Goal: Task Accomplishment & Management: Use online tool/utility

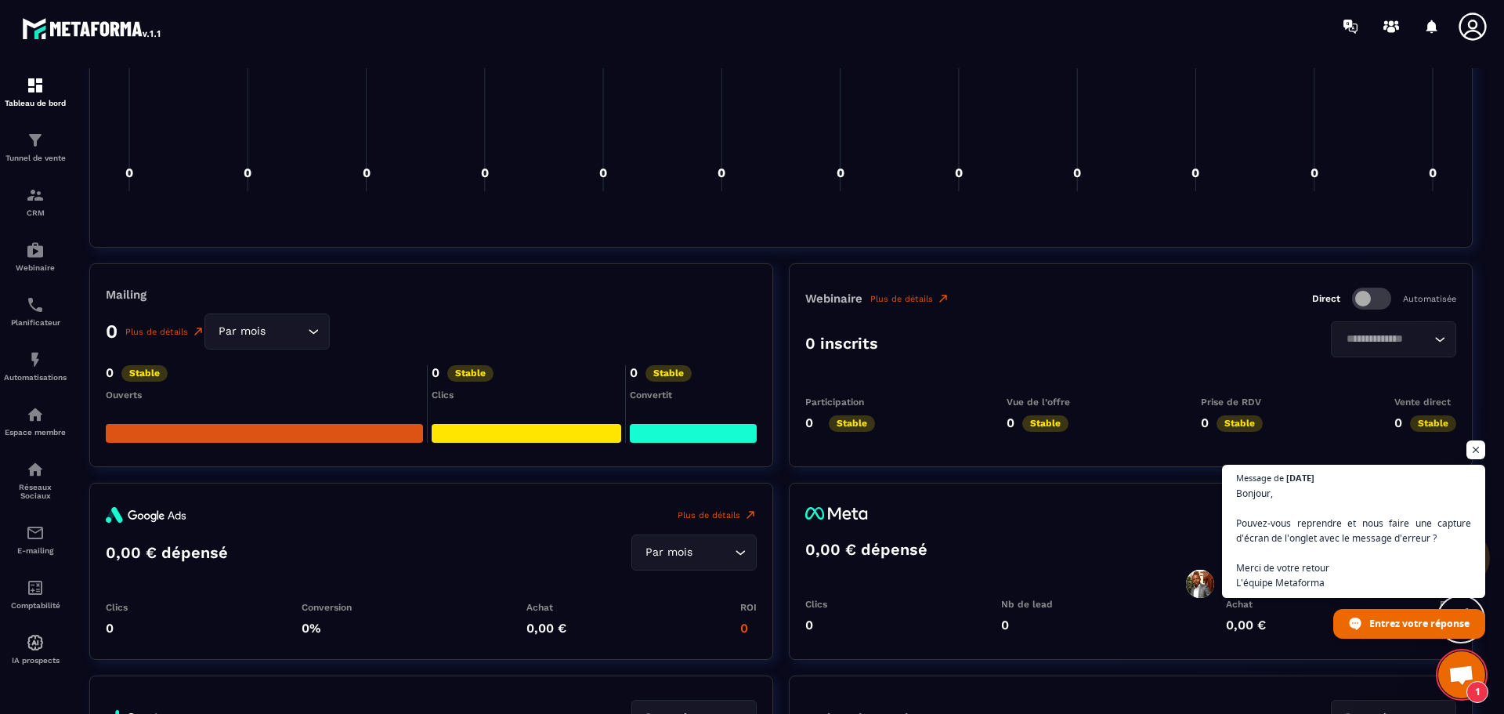
scroll to position [1330, 0]
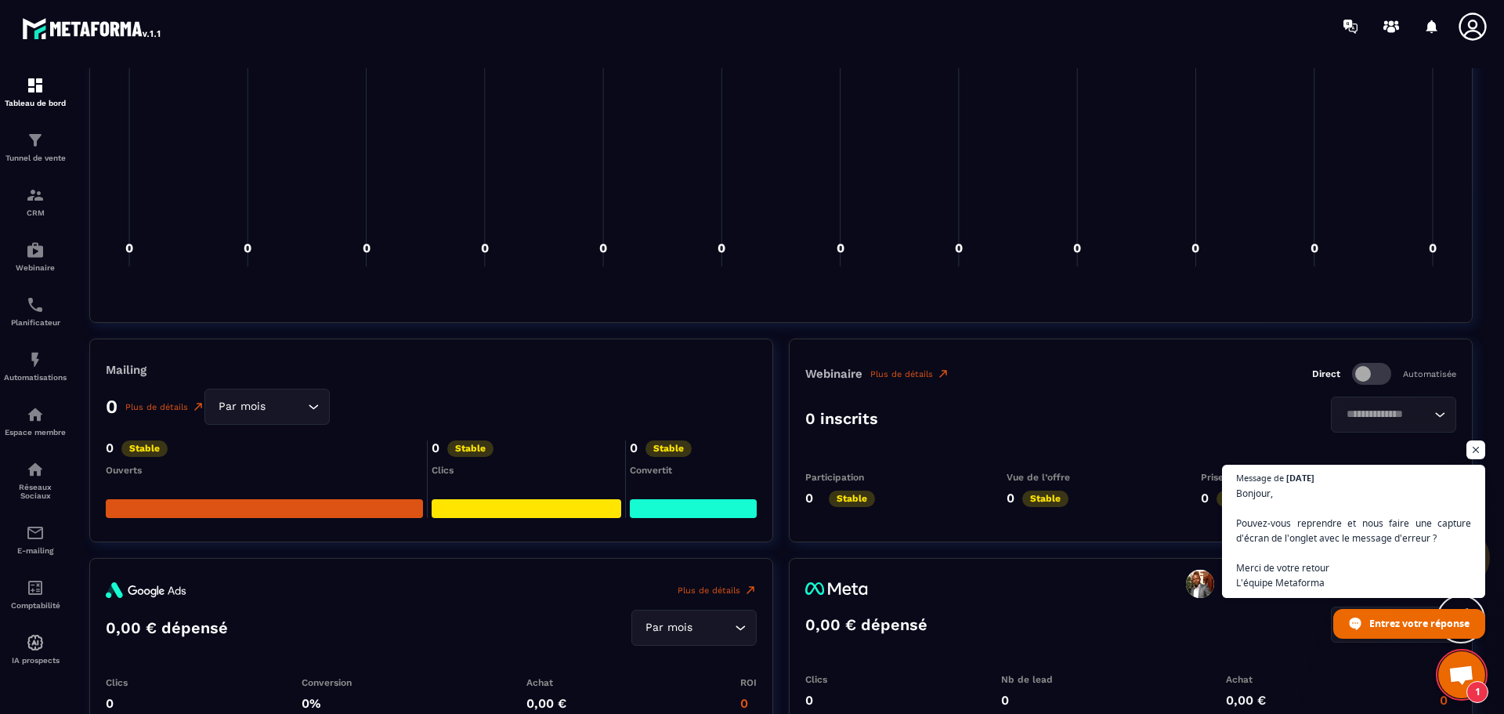
click at [323, 411] on div "Par mois Loading..." at bounding box center [266, 407] width 125 height 36
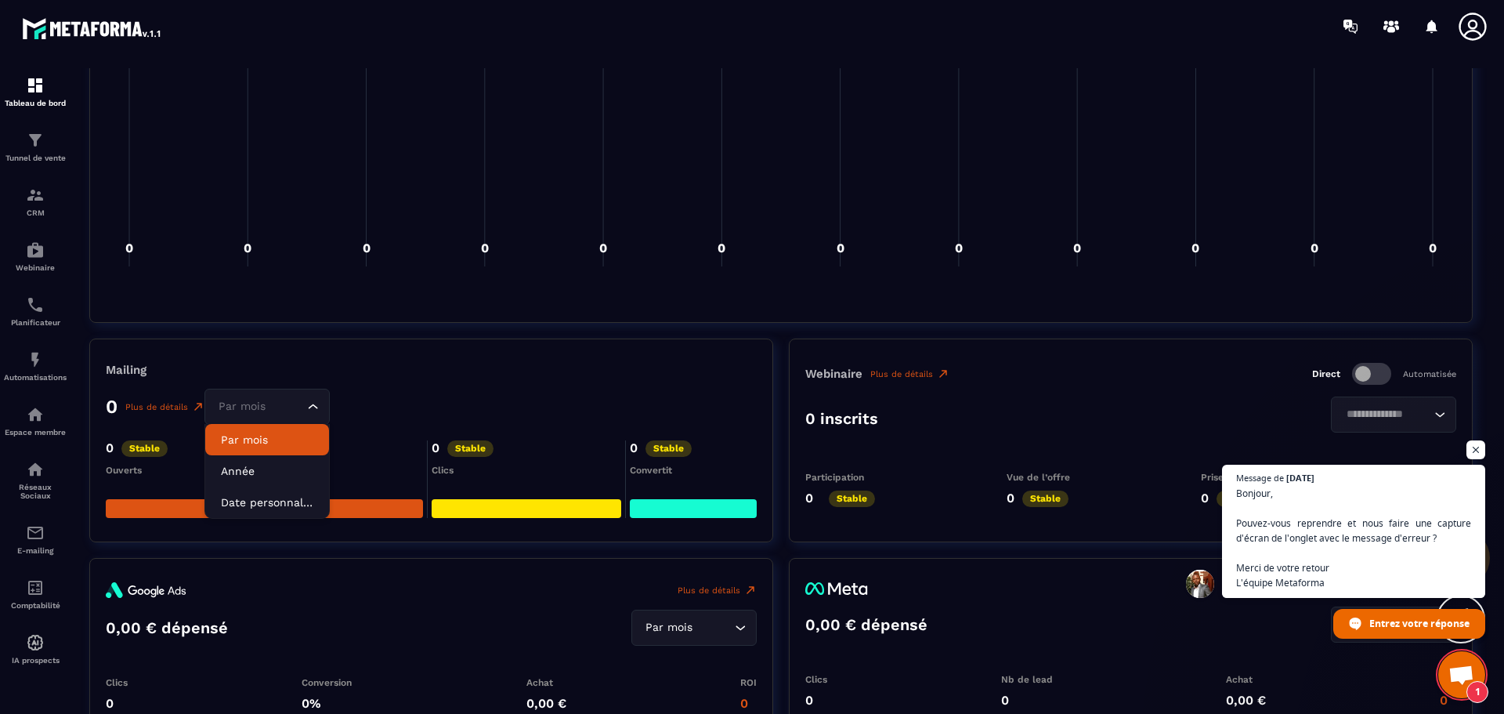
click at [277, 447] on p "Par mois" at bounding box center [267, 440] width 92 height 16
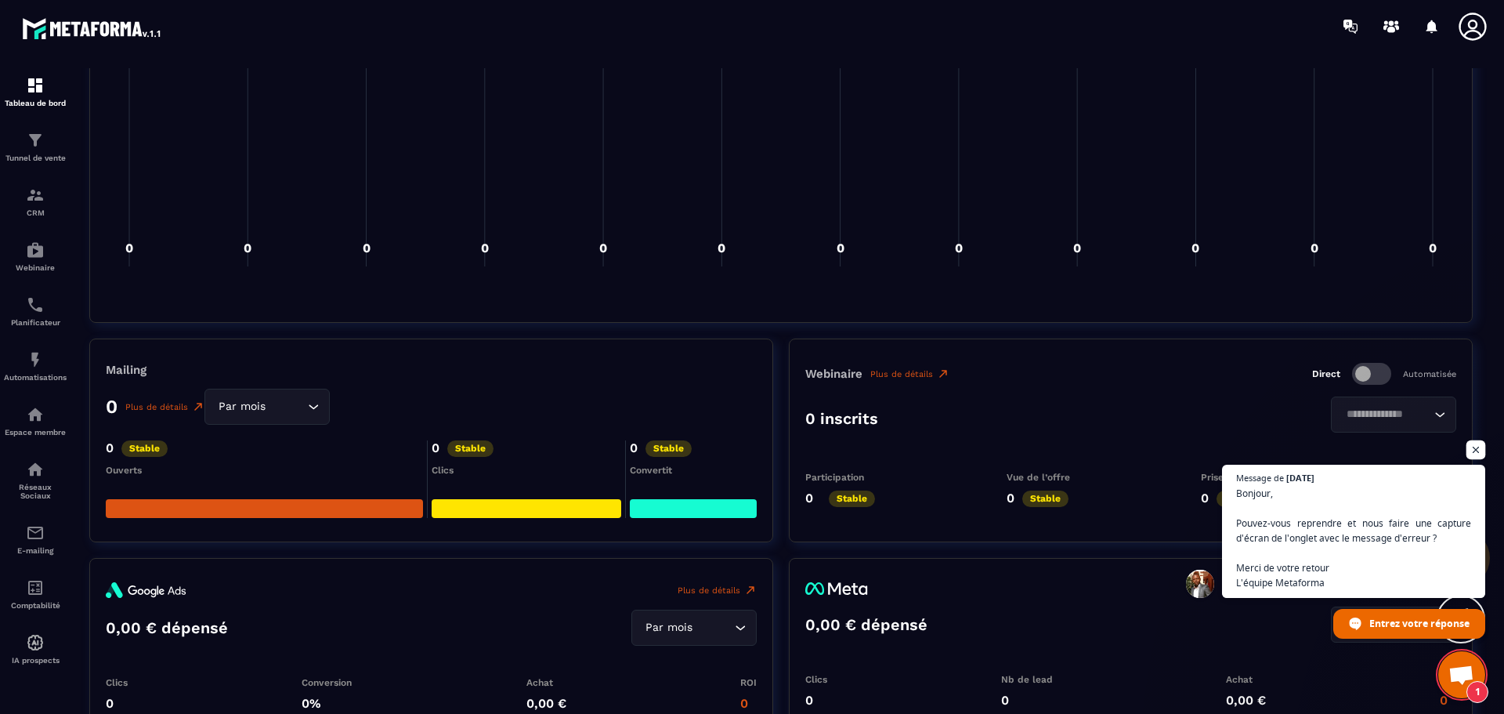
click at [1481, 443] on span "Ouvrir le chat" at bounding box center [1477, 450] width 20 height 20
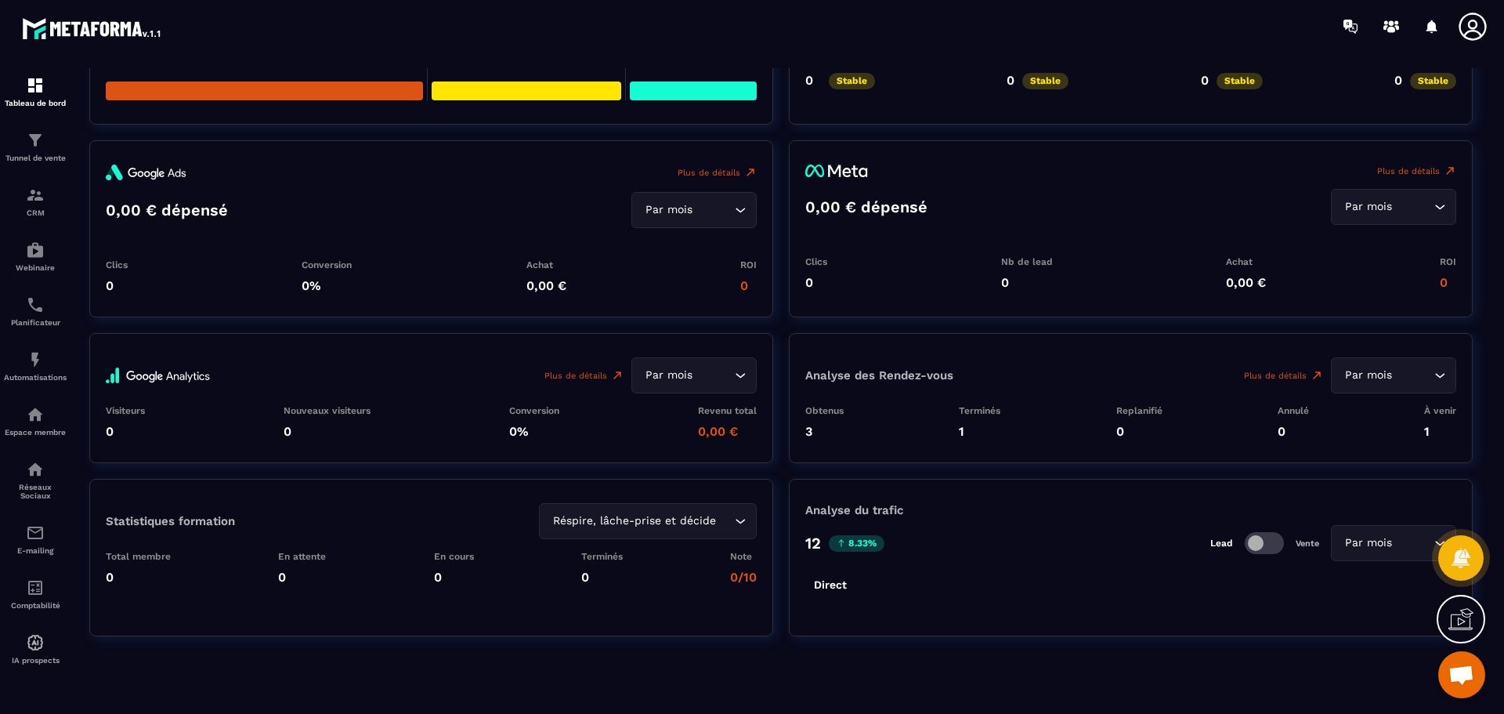
scroll to position [1539, 0]
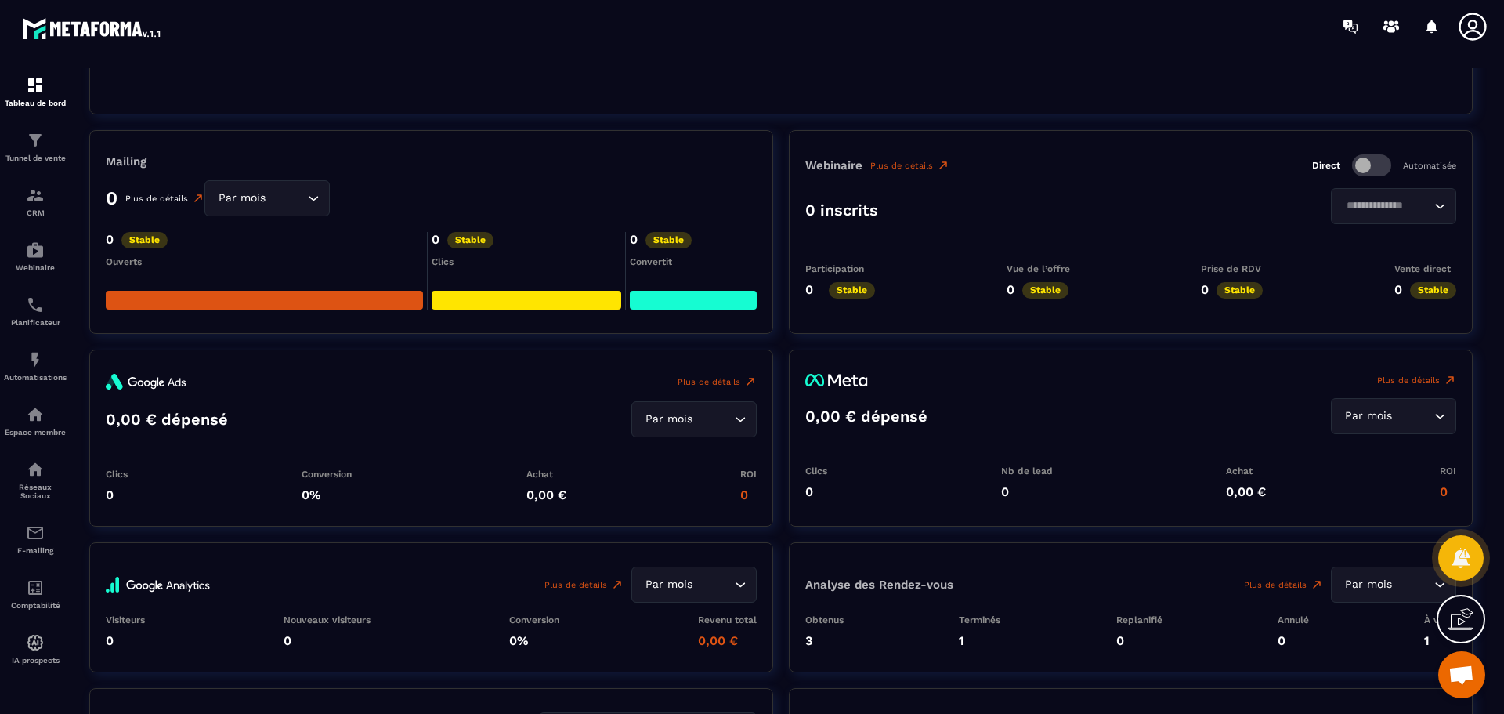
click at [154, 198] on link "Plus de détails" at bounding box center [164, 198] width 79 height 13
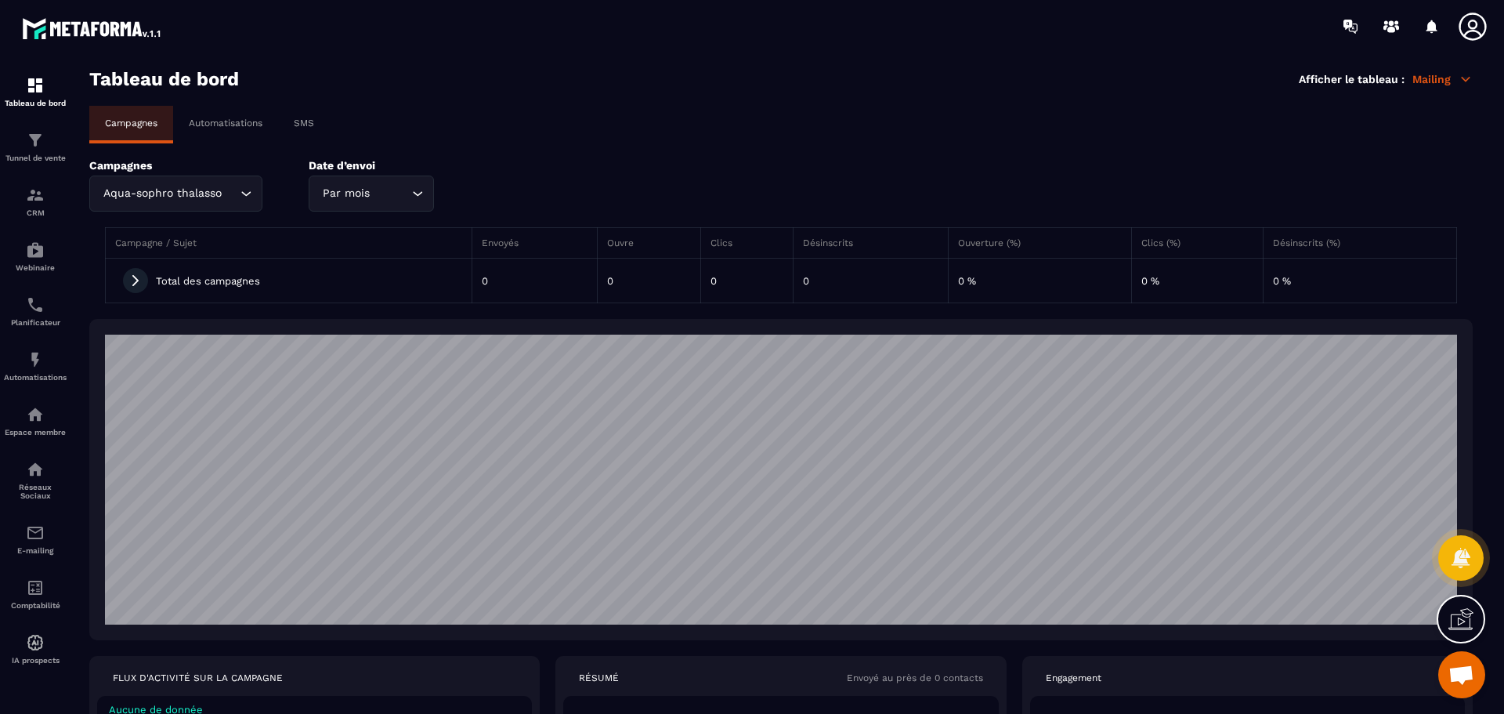
click at [222, 125] on p "Automatisations" at bounding box center [226, 123] width 74 height 11
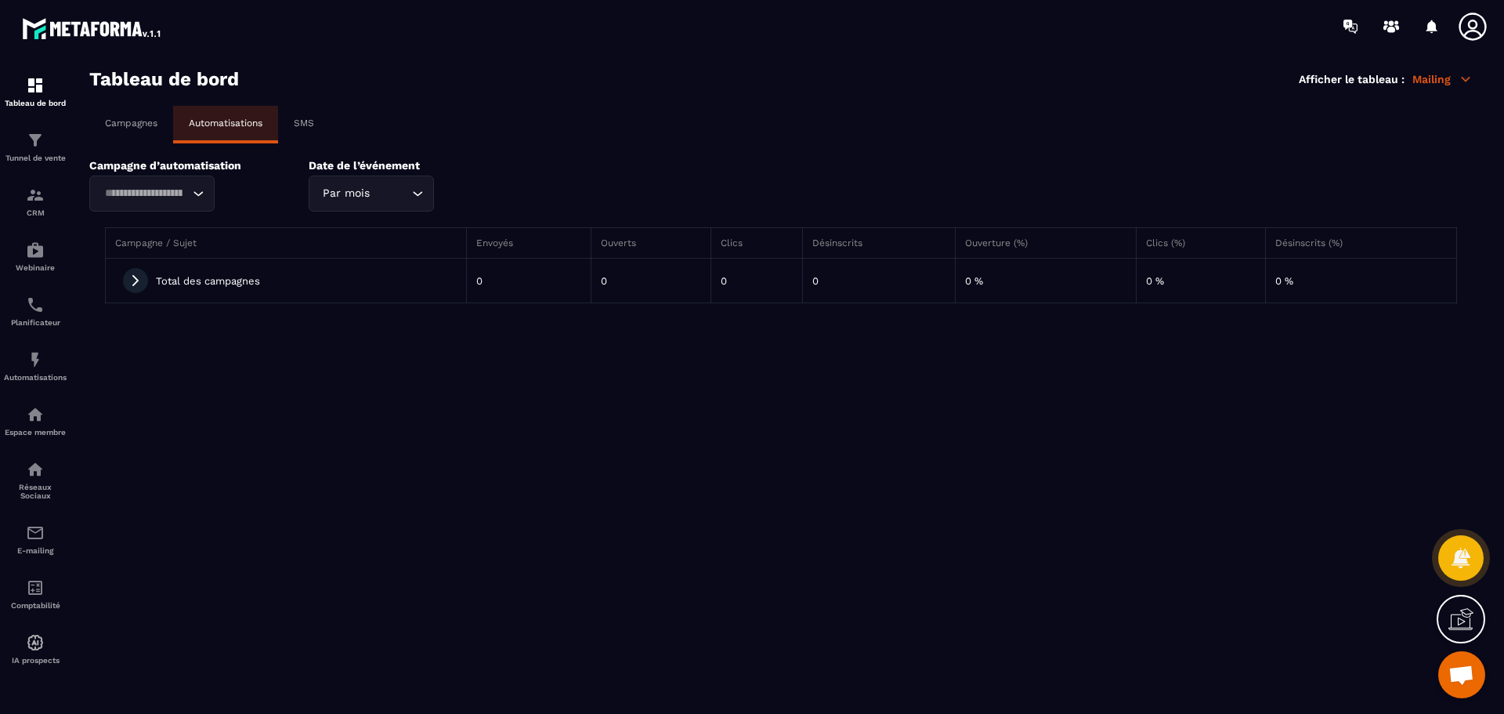
click at [307, 120] on p "SMS" at bounding box center [304, 123] width 20 height 11
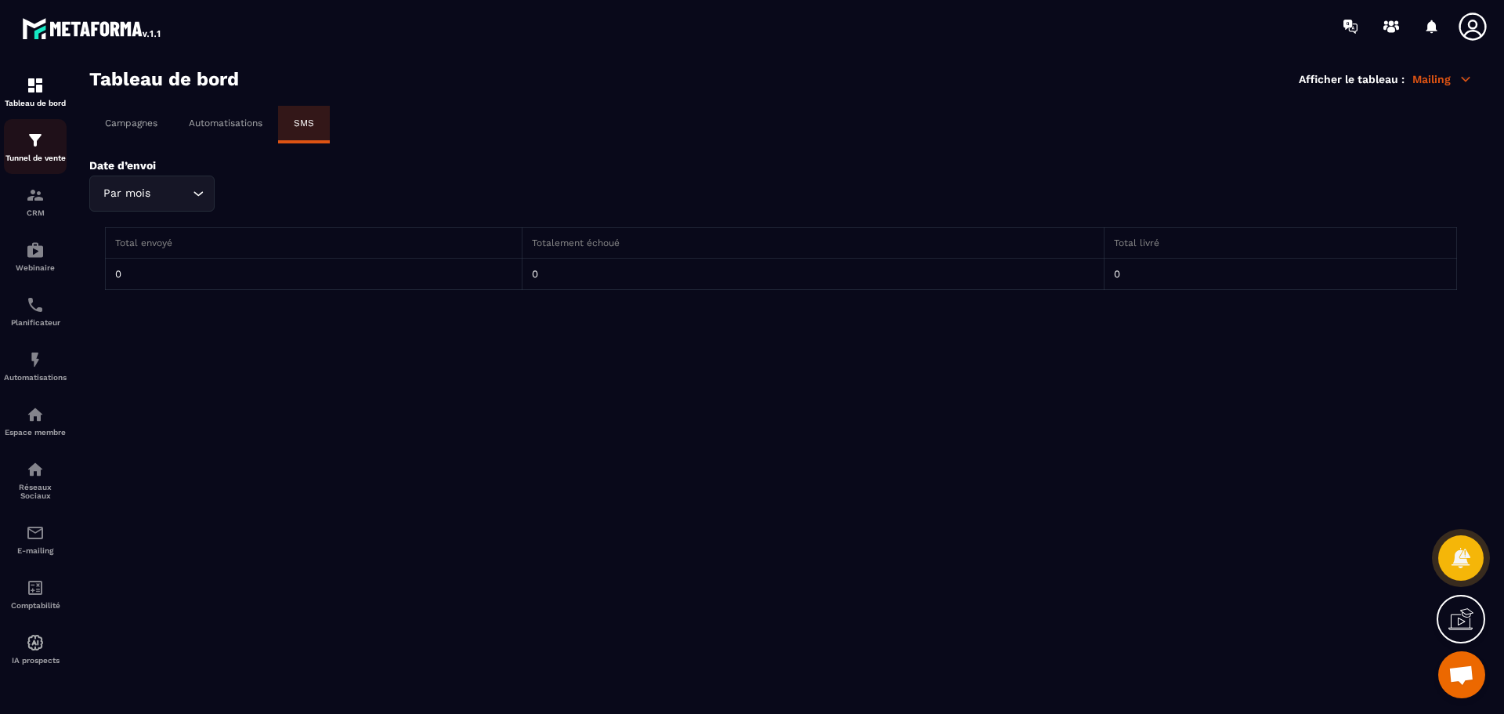
click at [53, 152] on div "Tunnel de vente" at bounding box center [35, 146] width 63 height 31
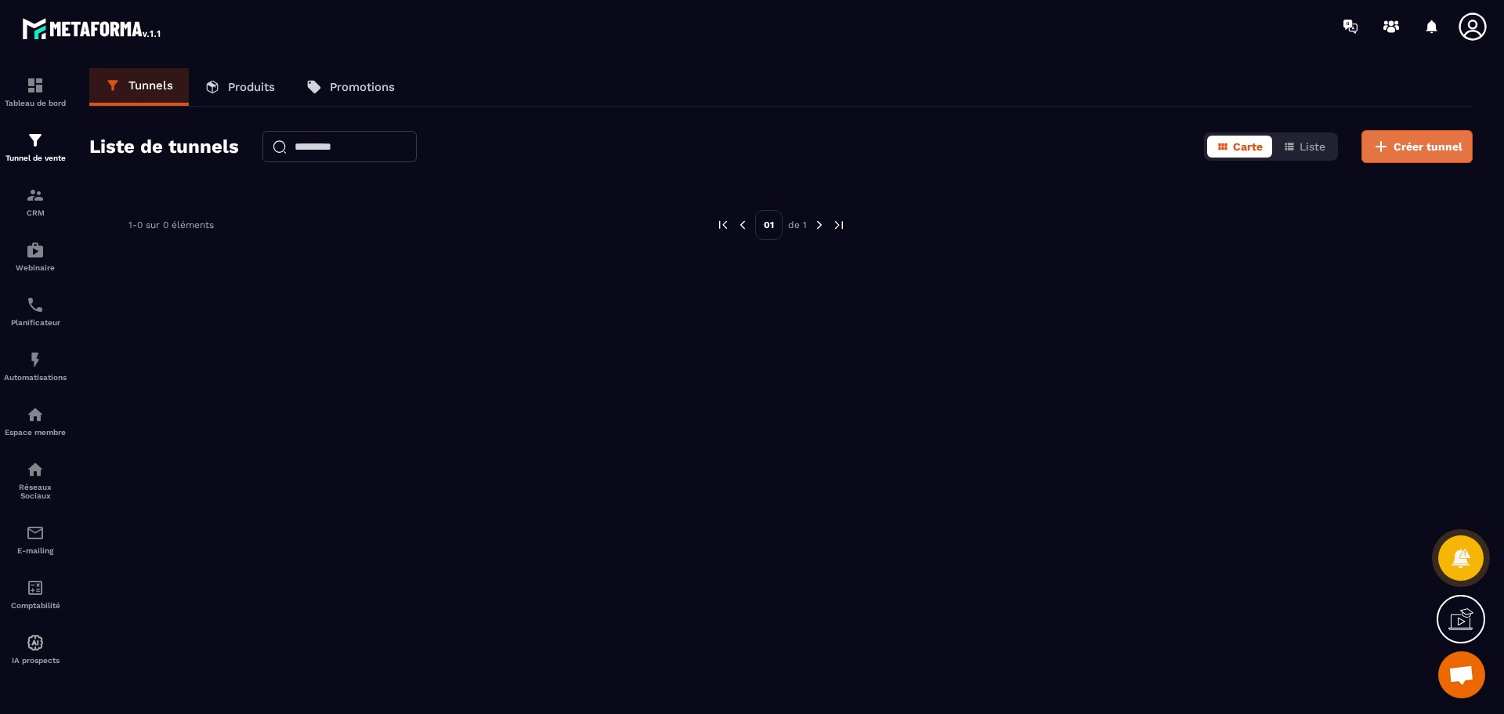
click at [1428, 155] on button "Créer tunnel" at bounding box center [1417, 146] width 111 height 33
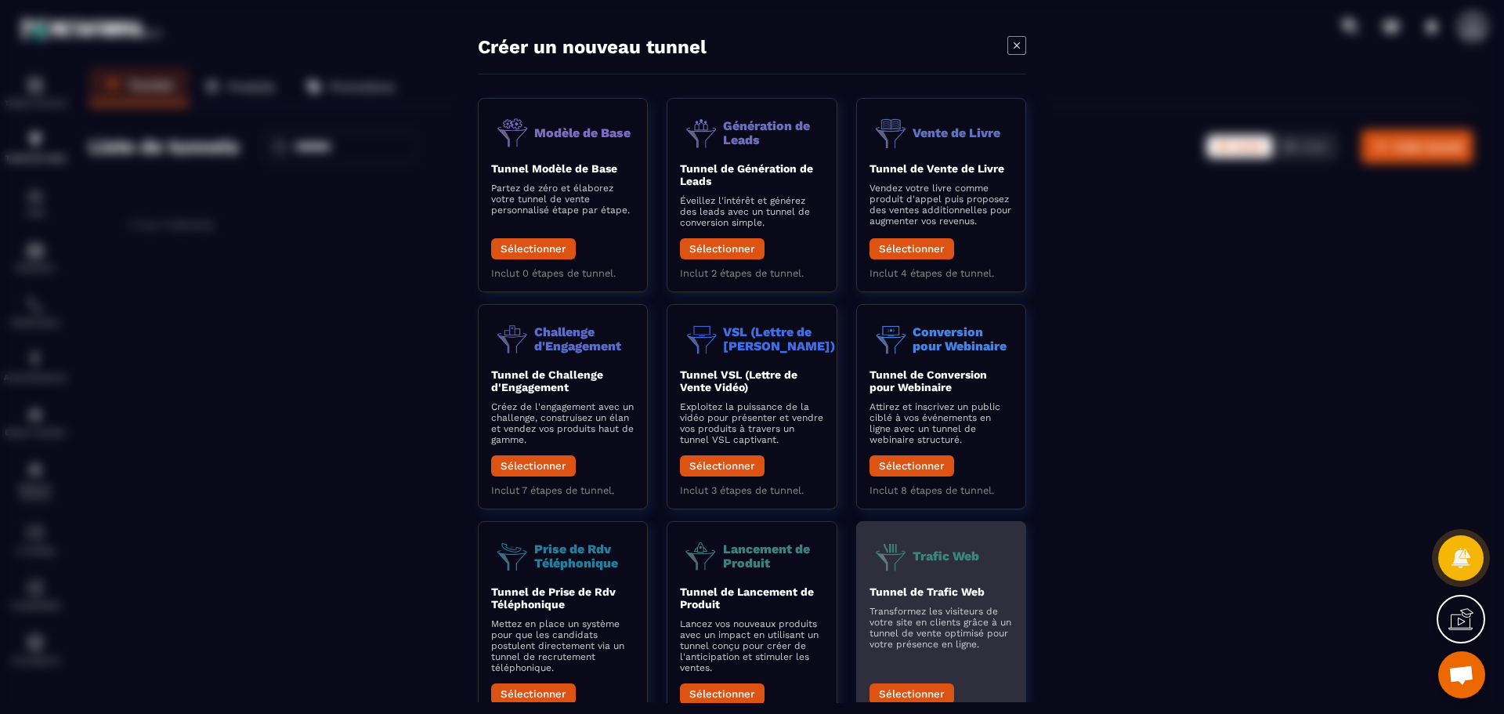
scroll to position [68, 0]
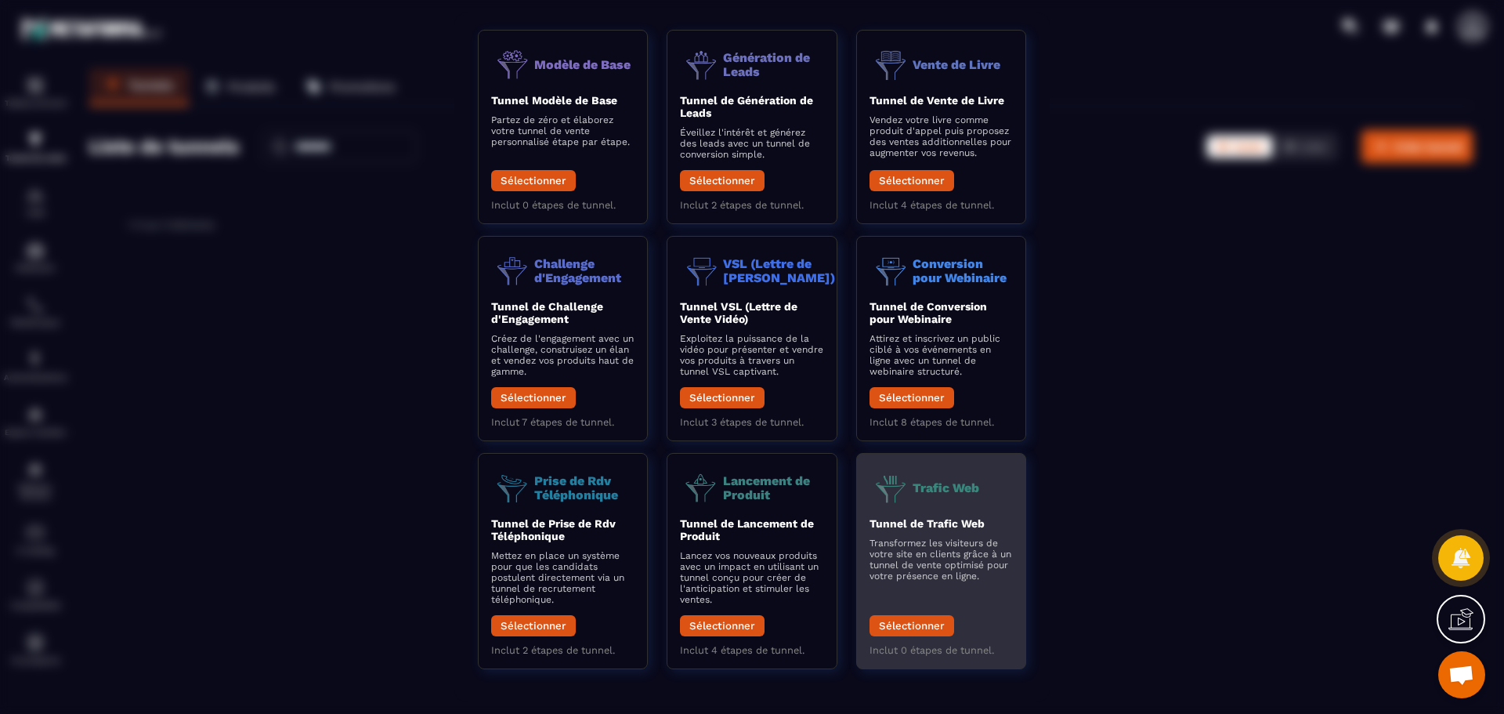
click at [897, 573] on p "Transformez les visiteurs de votre site en clients grâce à un tunnel de vente o…" at bounding box center [941, 559] width 143 height 44
click at [897, 632] on button "Sélectionner" at bounding box center [912, 625] width 85 height 21
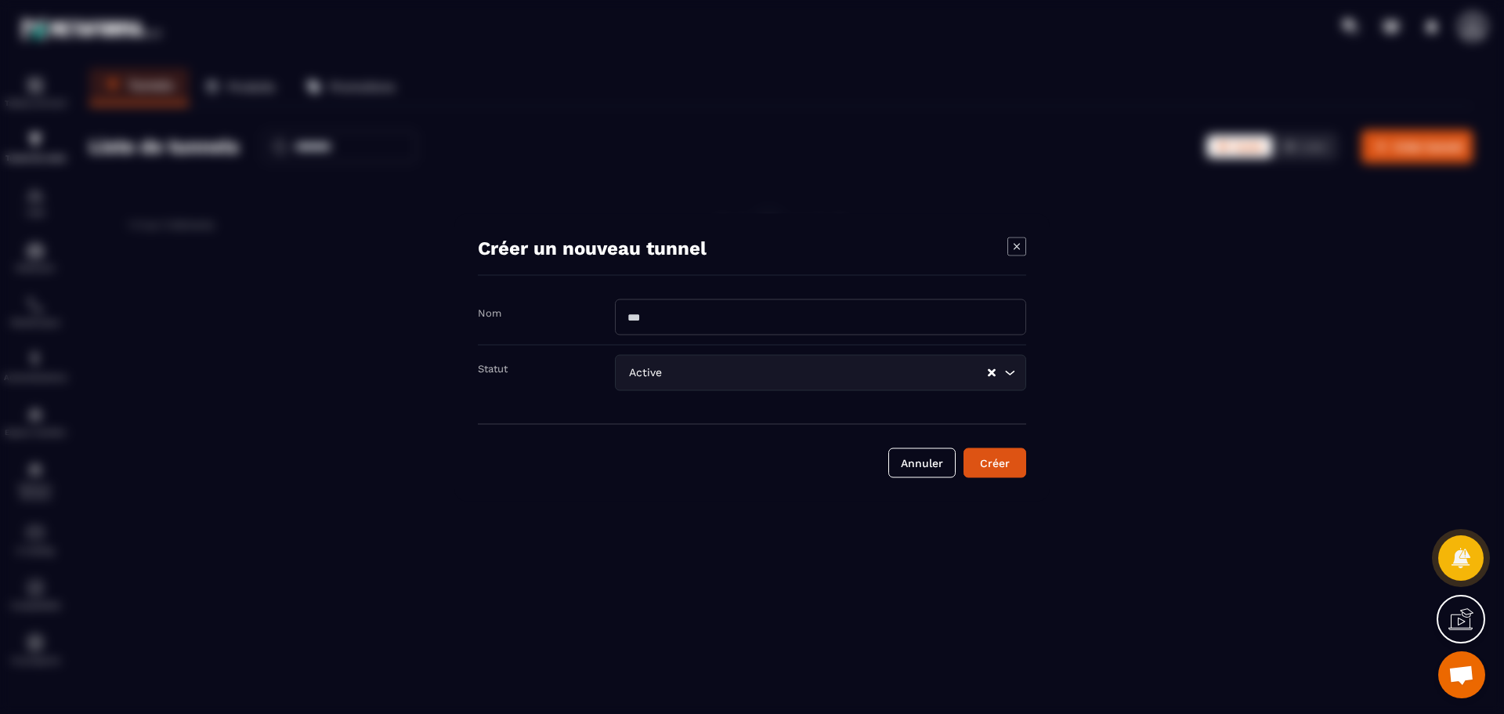
click at [742, 329] on input "Modal window" at bounding box center [820, 317] width 411 height 36
drag, startPoint x: 697, startPoint y: 309, endPoint x: 672, endPoint y: 310, distance: 25.1
click at [672, 310] on input "Modal window" at bounding box center [820, 317] width 411 height 36
type input "**********"
click at [731, 371] on input "Search for option" at bounding box center [825, 372] width 321 height 17
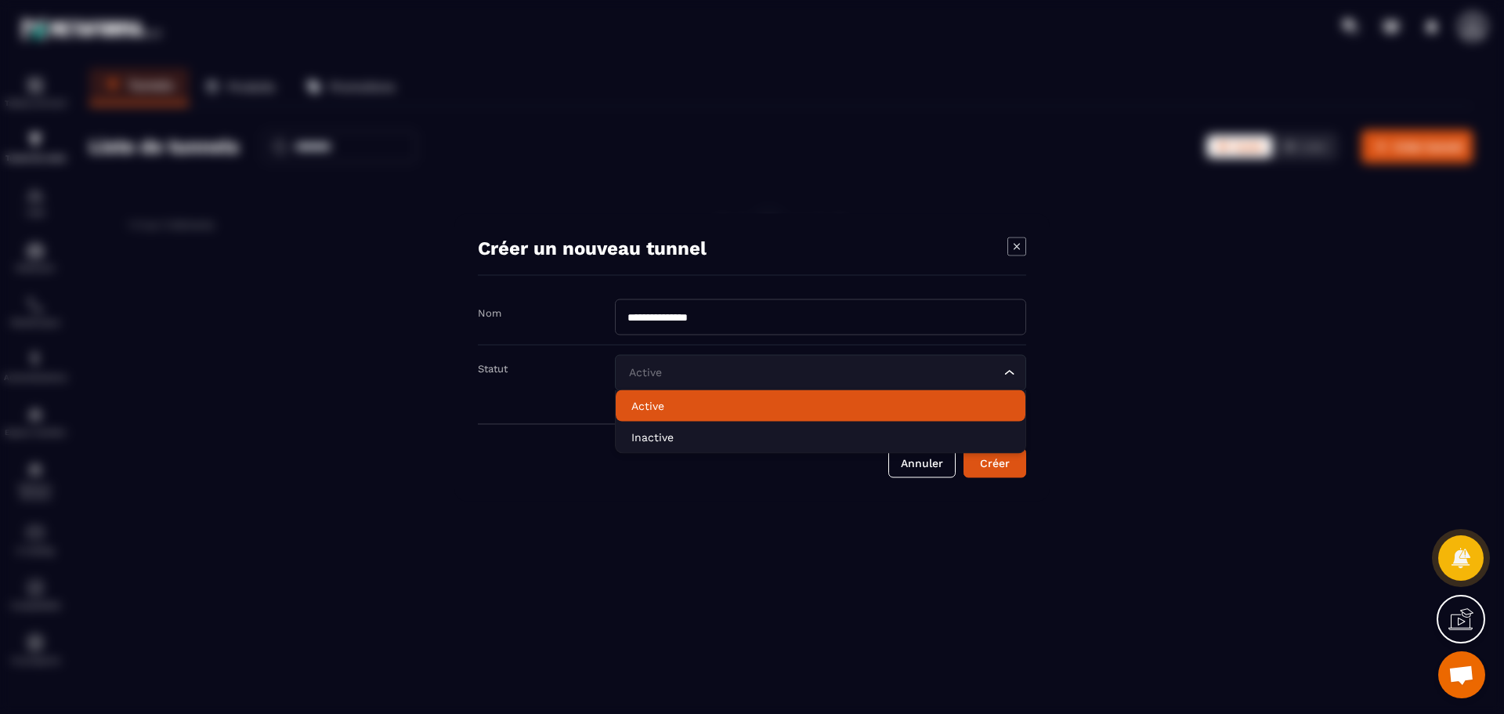
click at [670, 405] on p "Active" at bounding box center [820, 405] width 378 height 16
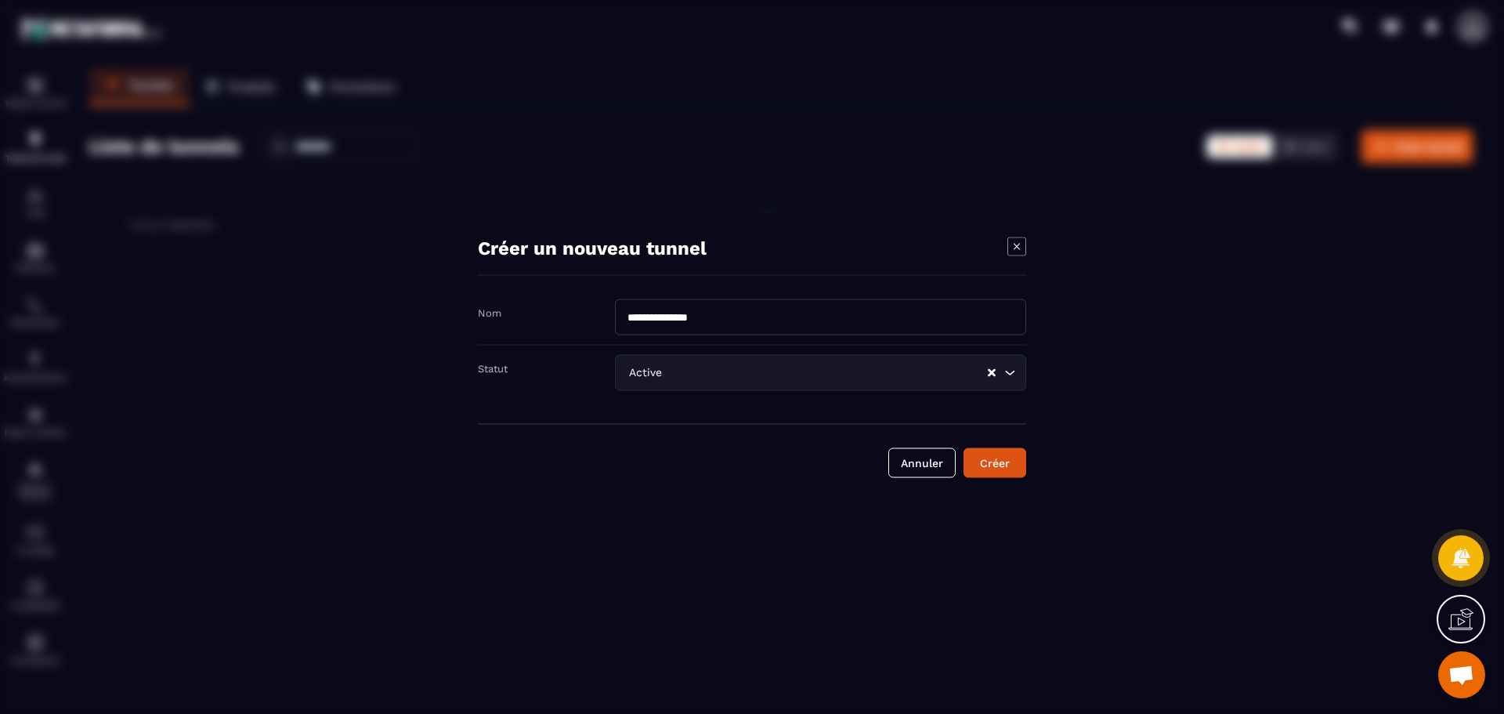
click at [1010, 466] on div "Créer" at bounding box center [995, 462] width 42 height 16
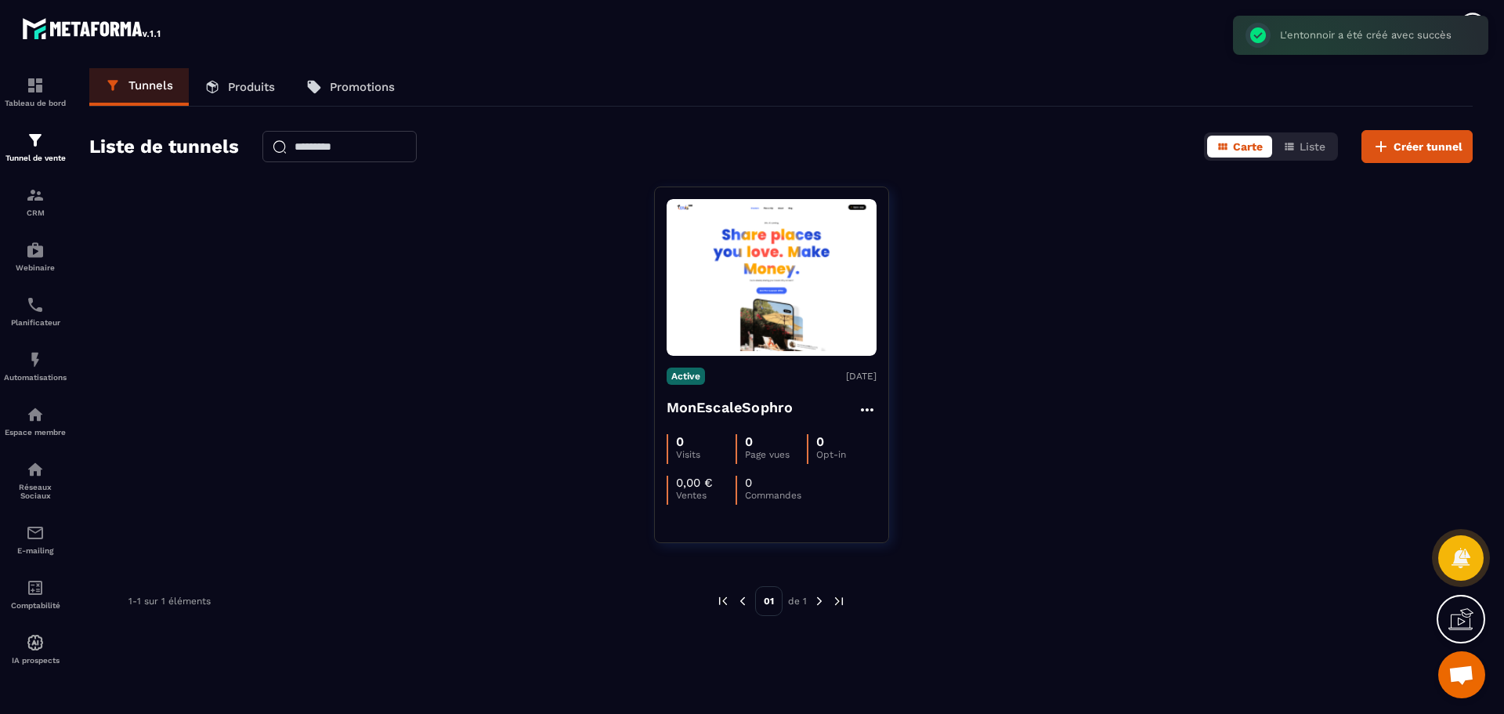
click at [1460, 617] on icon at bounding box center [1461, 618] width 25 height 25
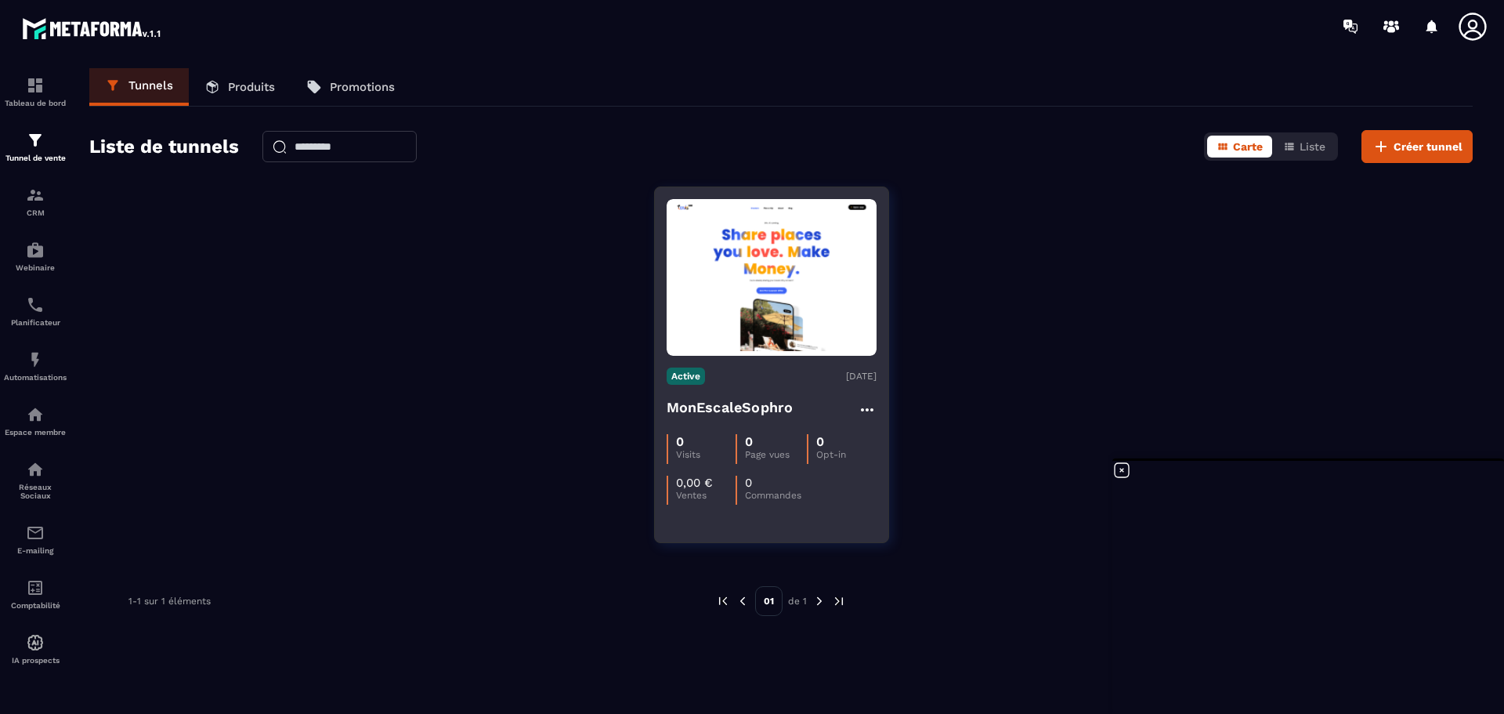
click at [766, 409] on h4 "MonEscaleSophro" at bounding box center [730, 407] width 127 height 22
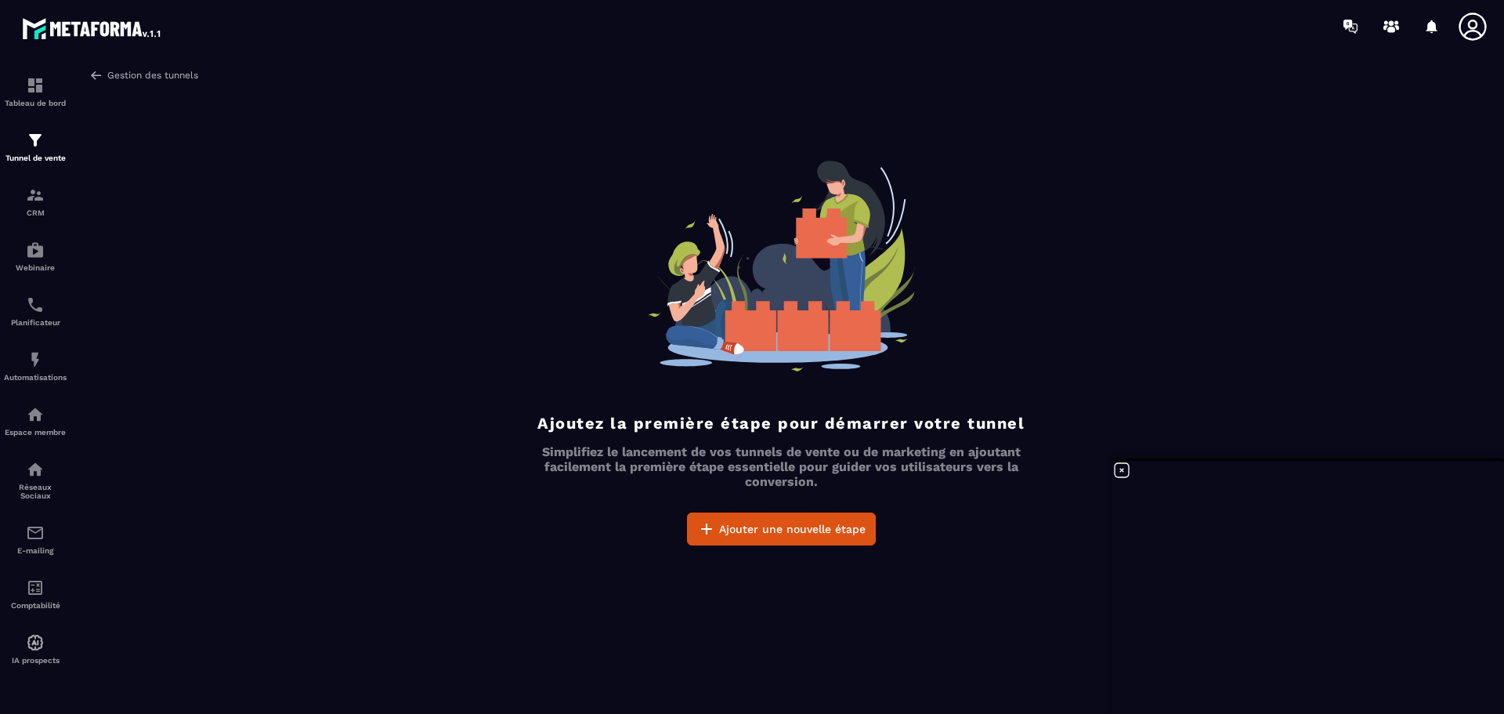
click at [93, 71] on img at bounding box center [96, 75] width 14 height 14
click at [92, 76] on img at bounding box center [96, 75] width 14 height 14
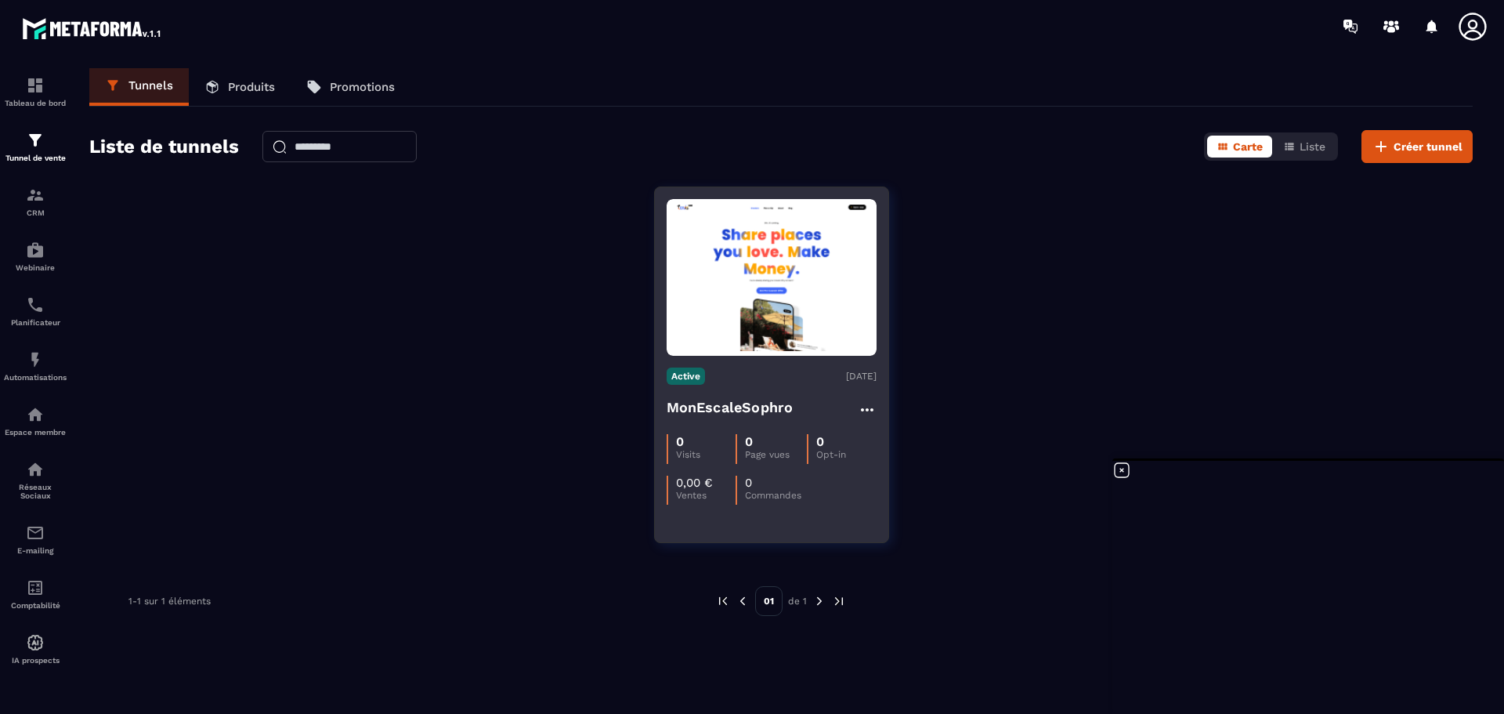
click at [867, 414] on icon at bounding box center [867, 409] width 19 height 19
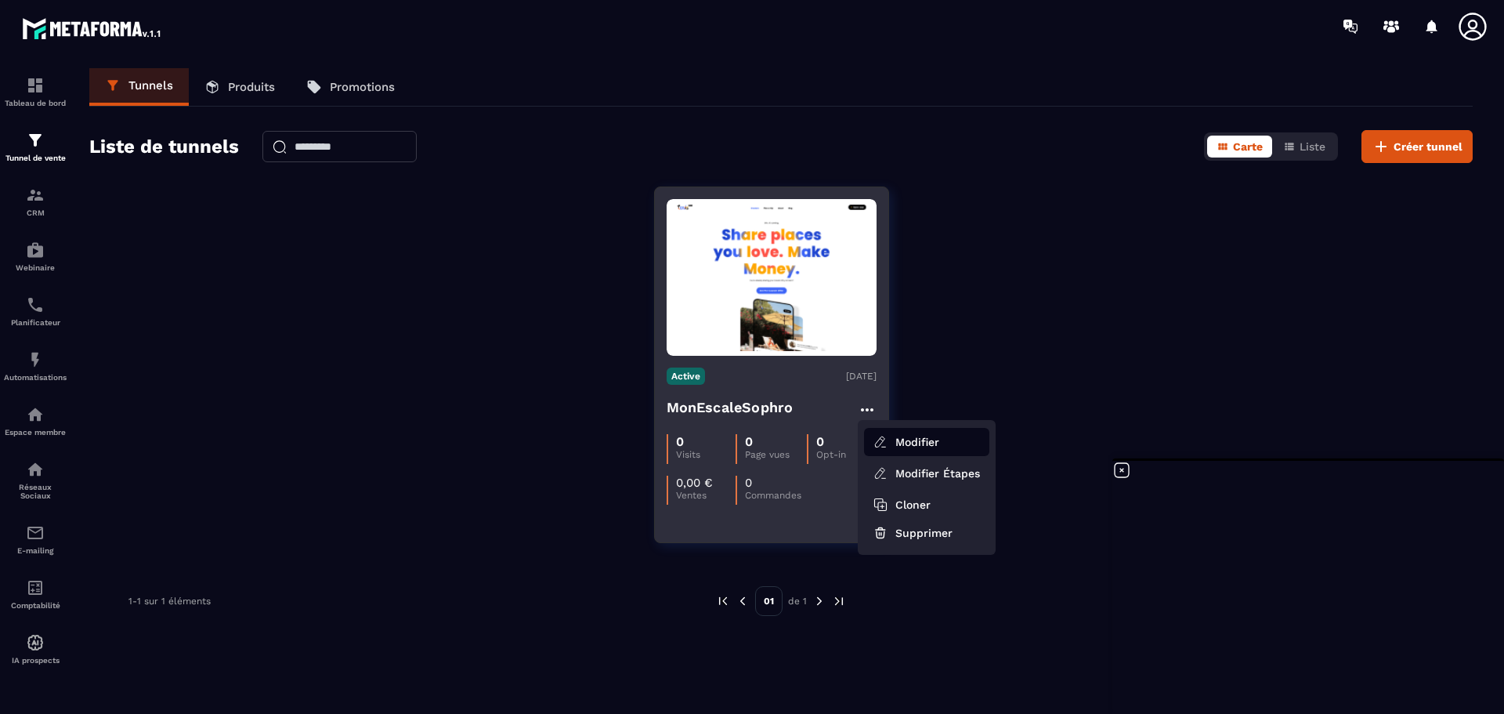
click at [901, 443] on button "Modifier" at bounding box center [926, 442] width 125 height 28
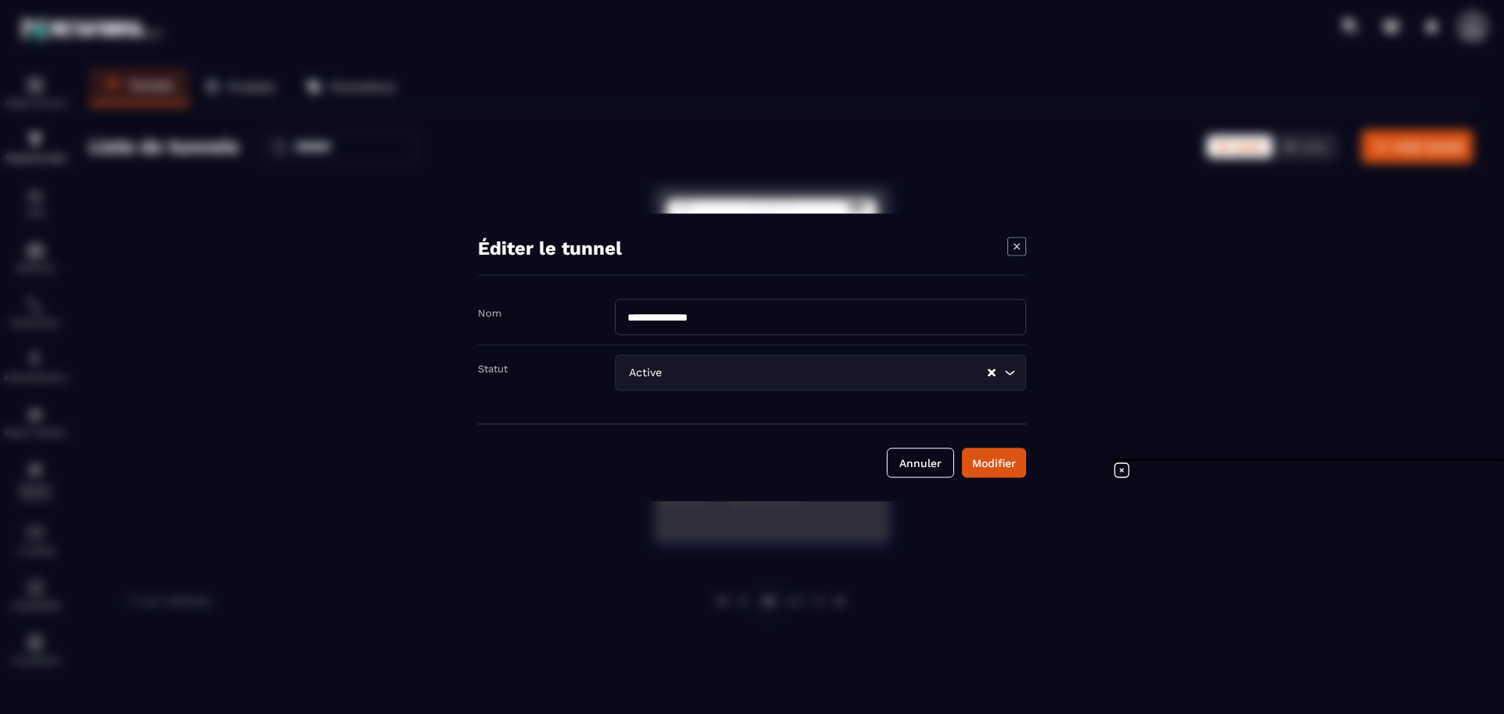
click at [736, 322] on input "**********" at bounding box center [820, 317] width 411 height 36
type input "**********"
click at [1021, 462] on button "Modifier" at bounding box center [994, 462] width 64 height 30
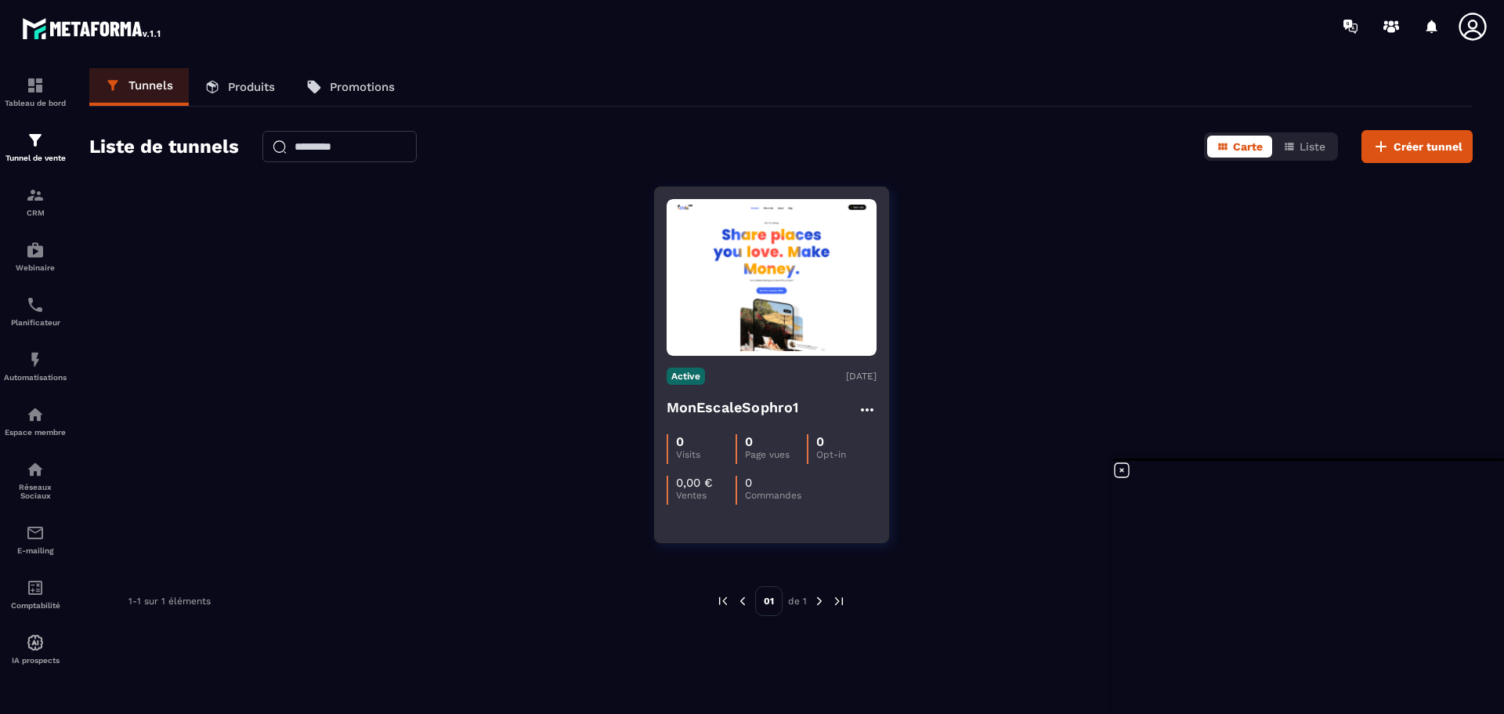
click at [764, 368] on div "Active [DATE]" at bounding box center [772, 375] width 210 height 17
click at [824, 281] on img at bounding box center [772, 278] width 210 height 148
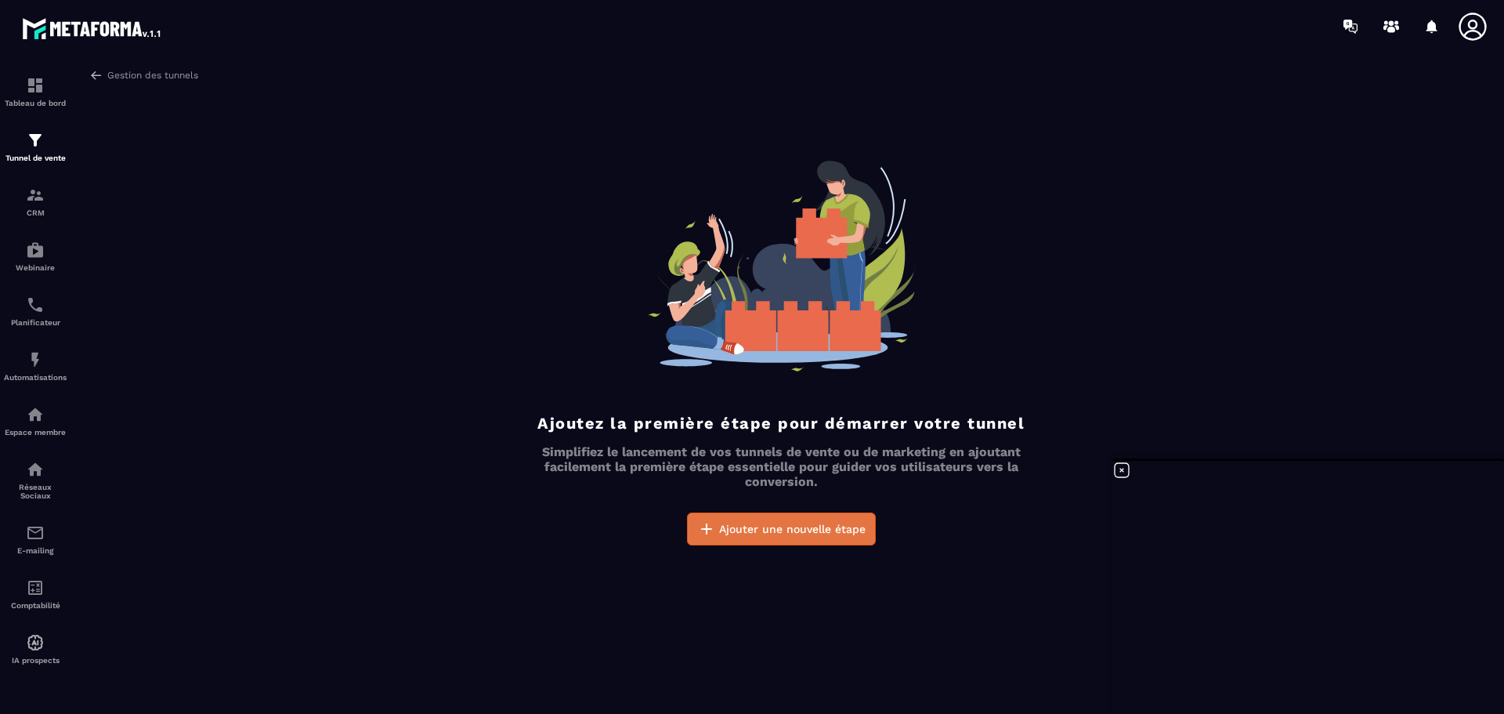
click at [734, 537] on button "Ajouter une nouvelle étape" at bounding box center [781, 528] width 189 height 33
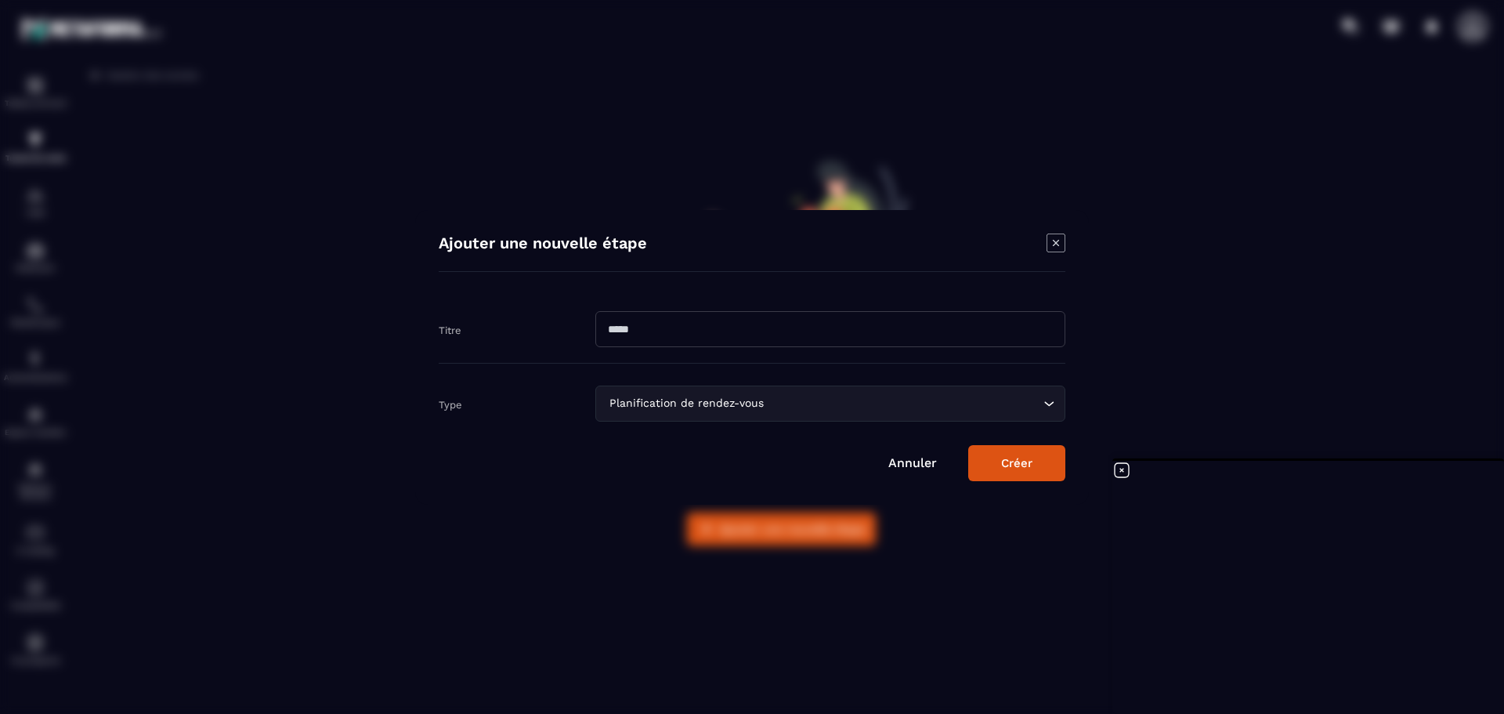
click at [1047, 241] on icon "Modal window" at bounding box center [1056, 242] width 18 height 18
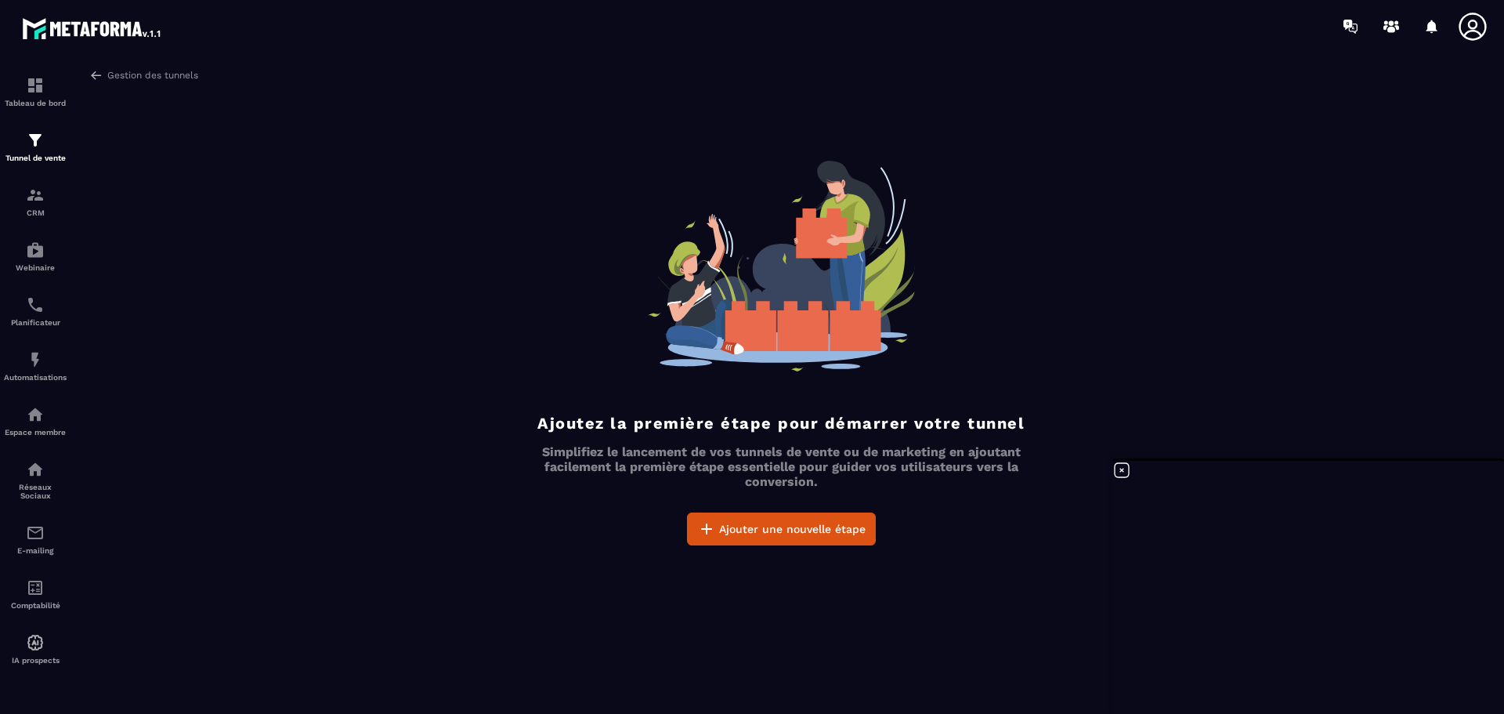
click at [906, 366] on img at bounding box center [781, 266] width 269 height 211
click at [94, 77] on img at bounding box center [96, 75] width 14 height 14
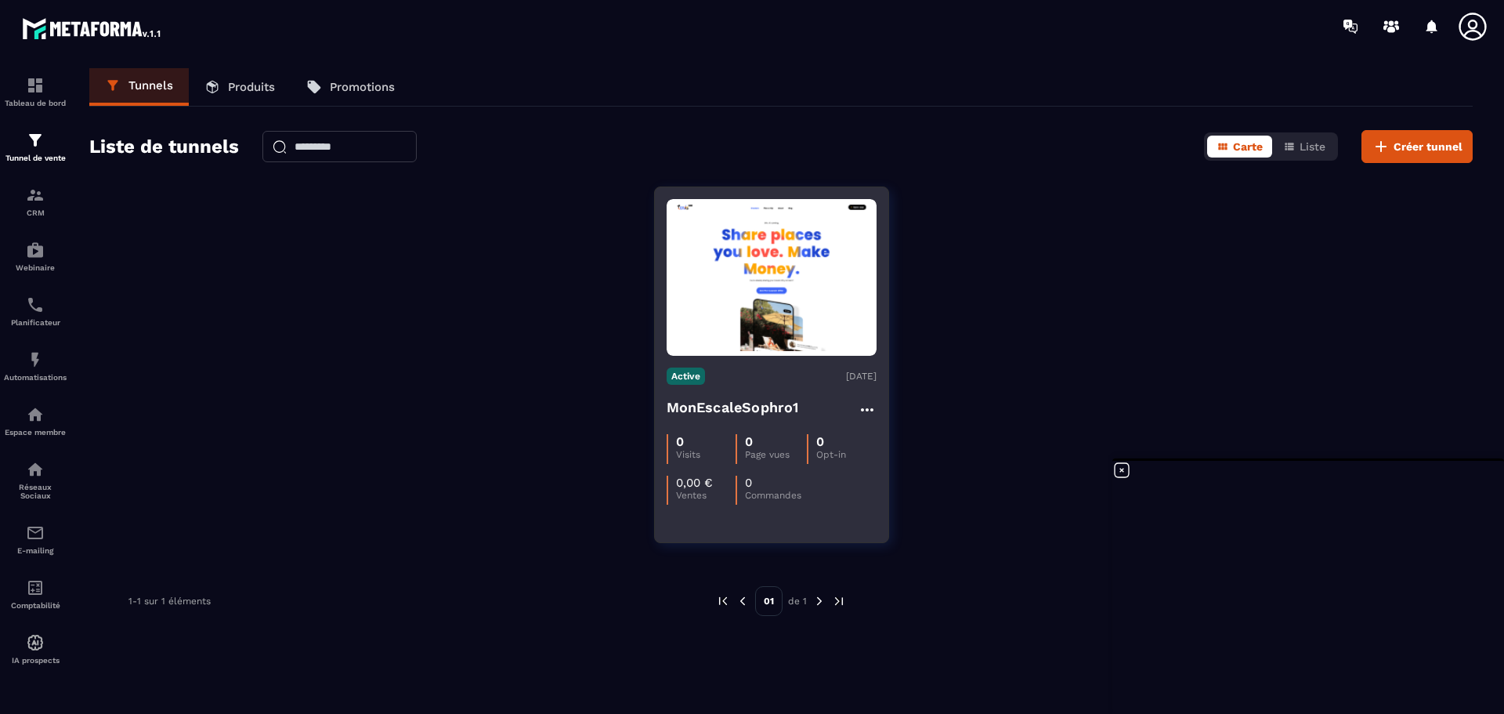
click at [812, 447] on div "0 Opt-in" at bounding box center [841, 449] width 69 height 30
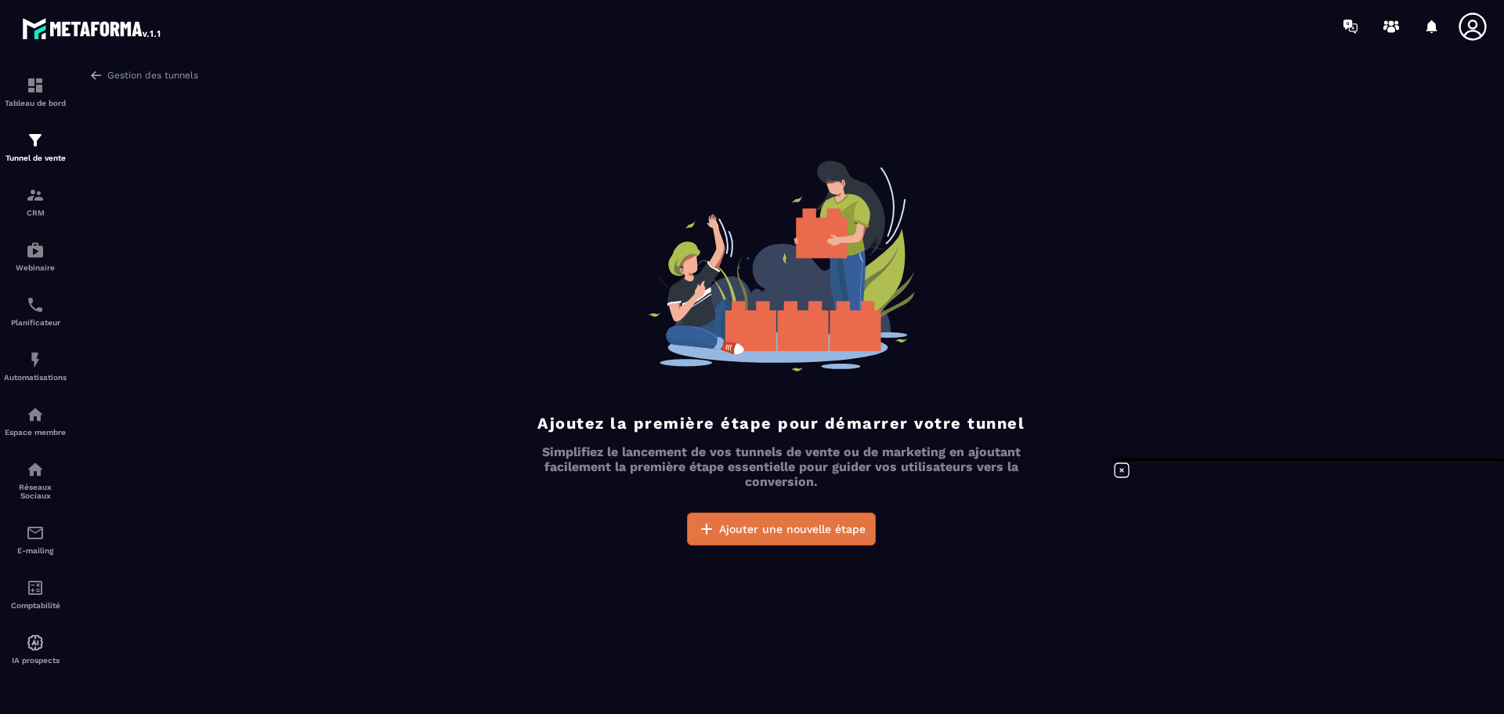
click at [766, 533] on span "Ajouter une nouvelle étape" at bounding box center [792, 529] width 147 height 16
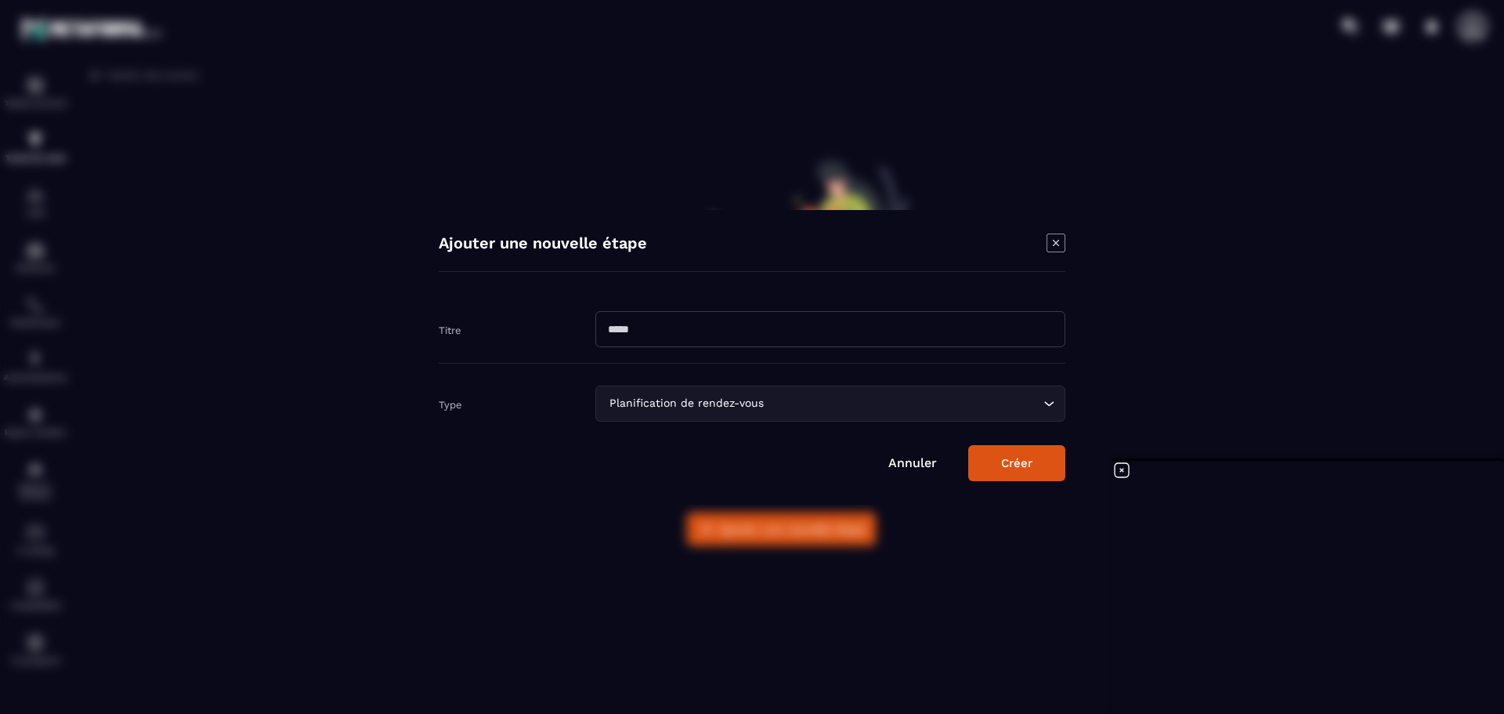
click at [657, 331] on input "Modal window" at bounding box center [830, 329] width 470 height 36
click at [616, 337] on input "Modal window" at bounding box center [830, 329] width 470 height 36
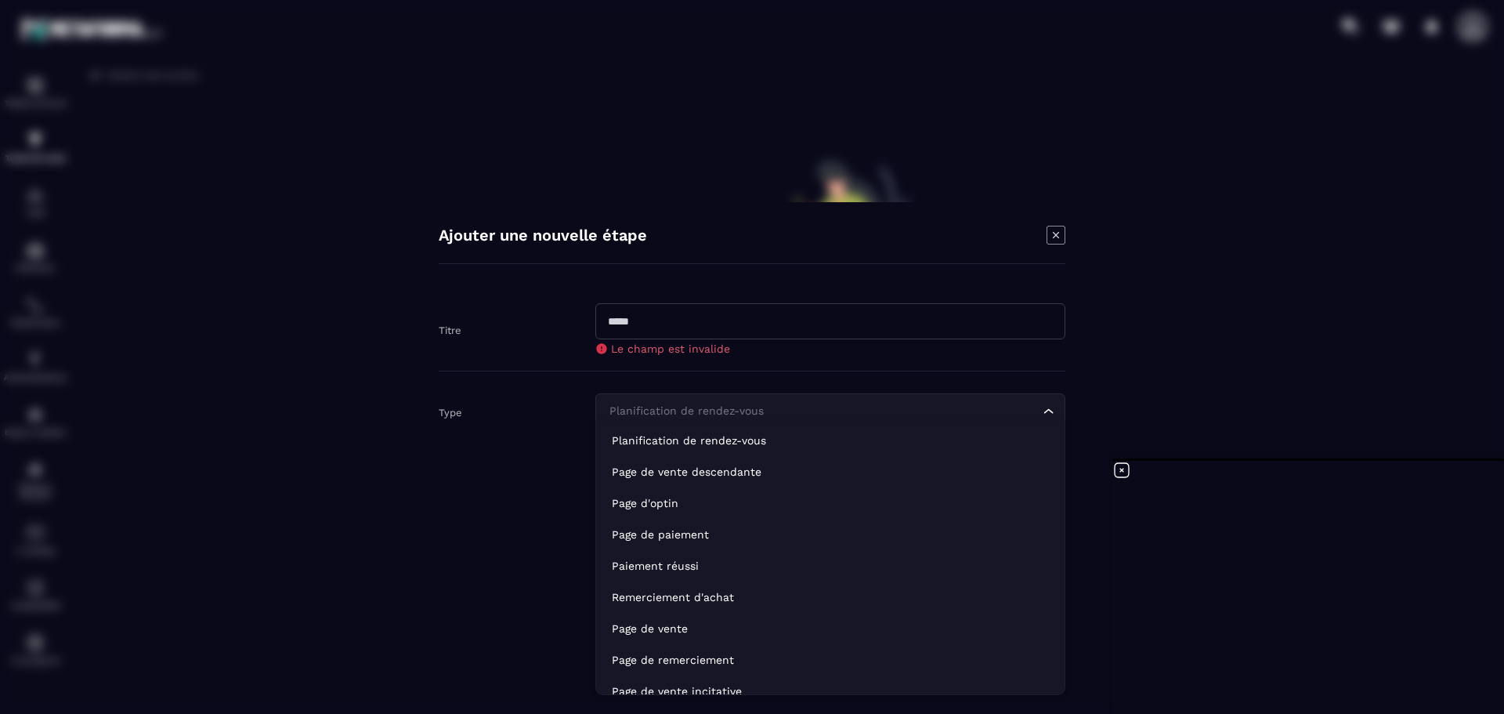
click at [617, 407] on div "Planification de rendez-vous" at bounding box center [822, 411] width 437 height 17
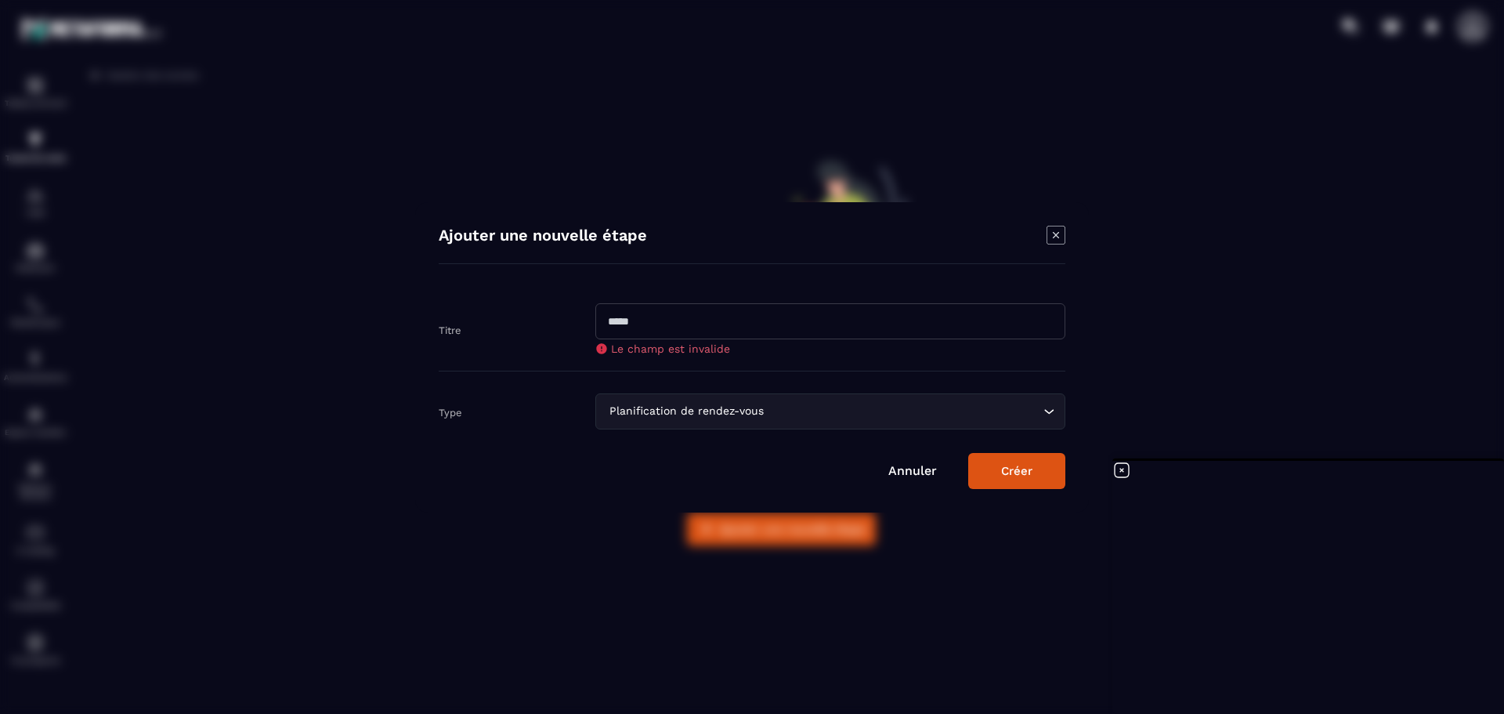
drag, startPoint x: 1230, startPoint y: 465, endPoint x: 1165, endPoint y: 175, distance: 297.1
click at [1165, 175] on div "Modal window" at bounding box center [752, 357] width 1504 height 714
click at [1062, 233] on icon "Modal window" at bounding box center [1056, 235] width 19 height 19
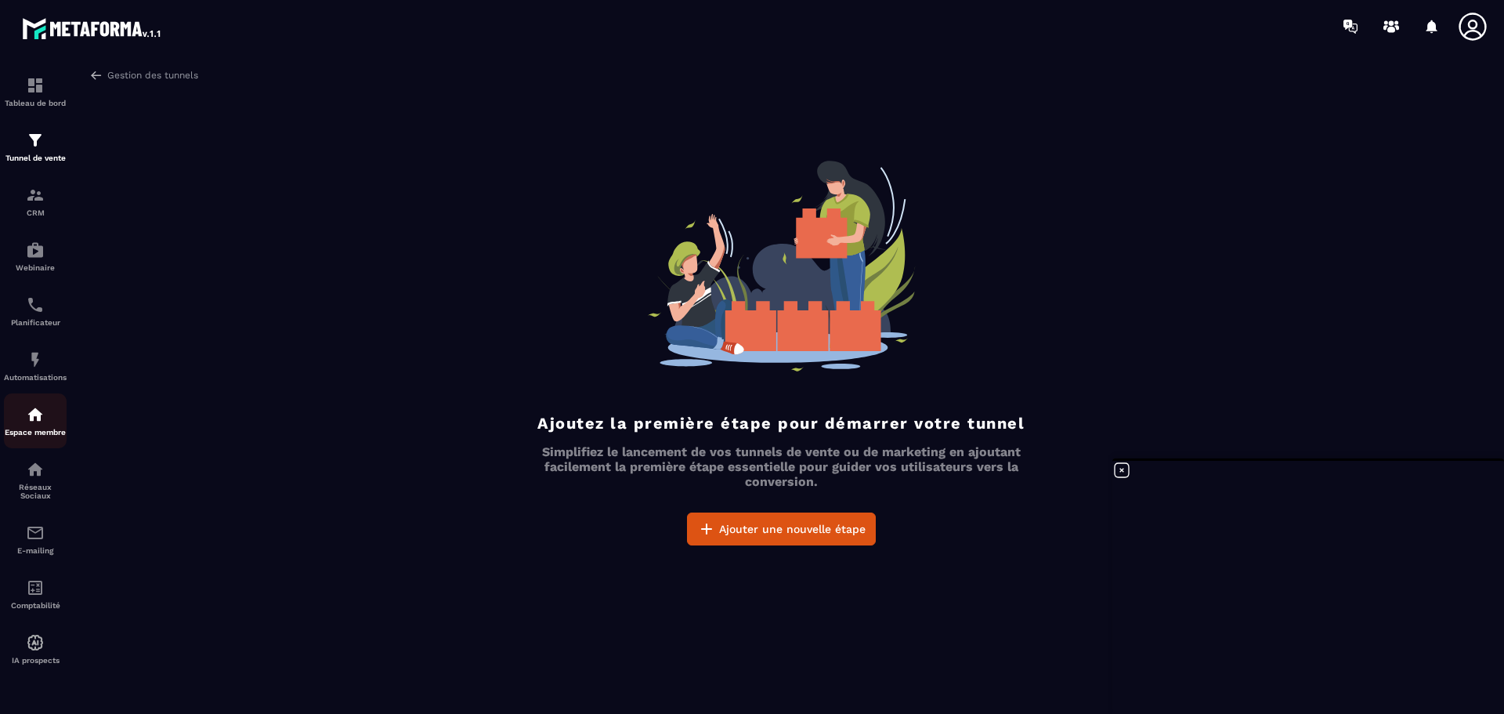
click at [38, 421] on img at bounding box center [35, 414] width 19 height 19
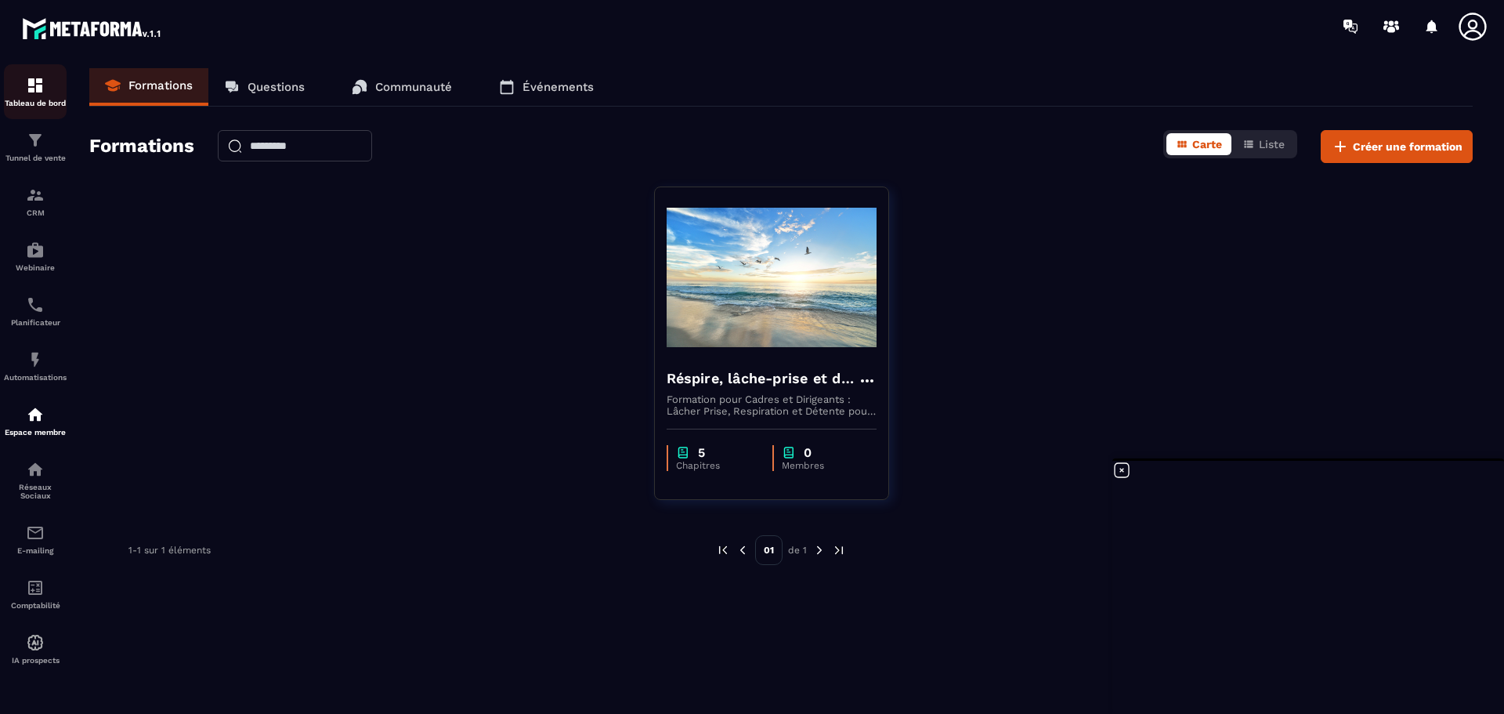
click at [30, 94] on img at bounding box center [35, 85] width 19 height 19
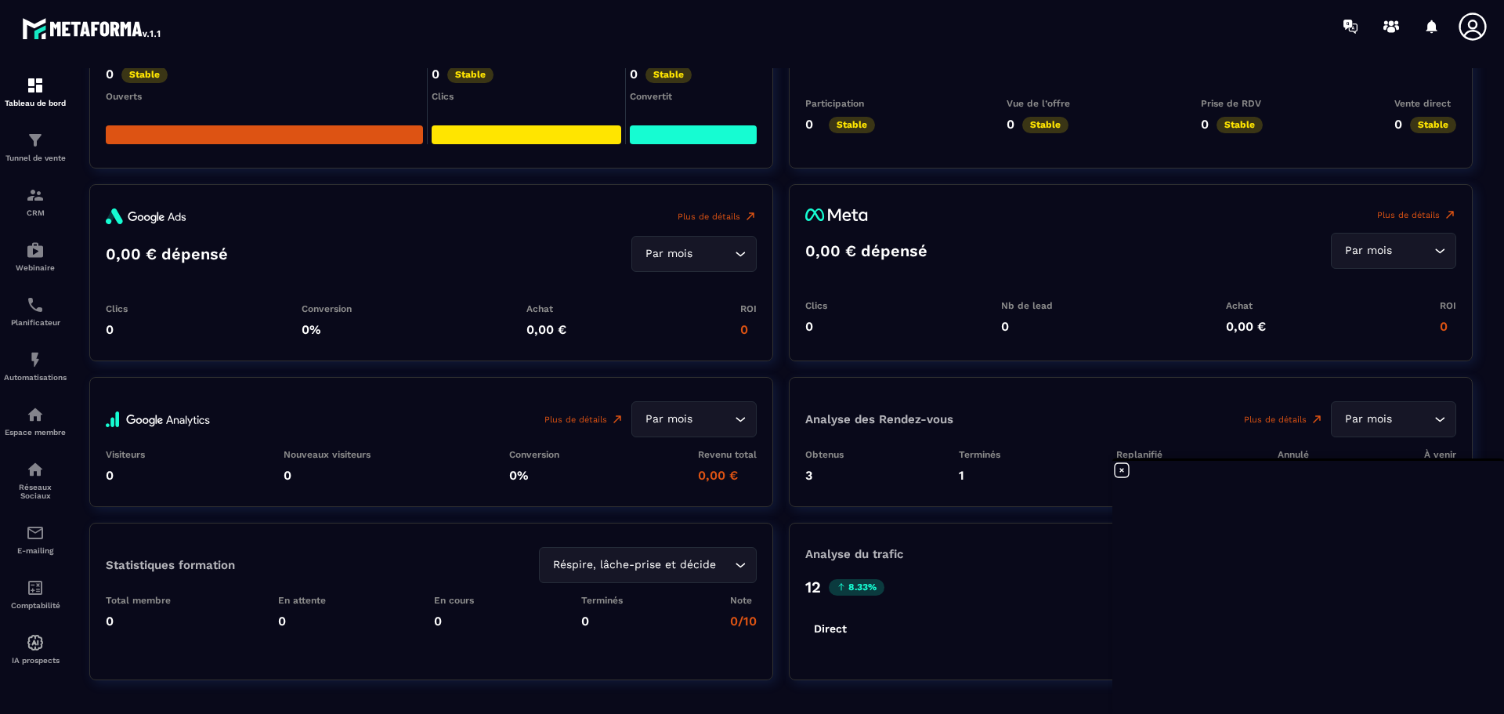
scroll to position [1748, 0]
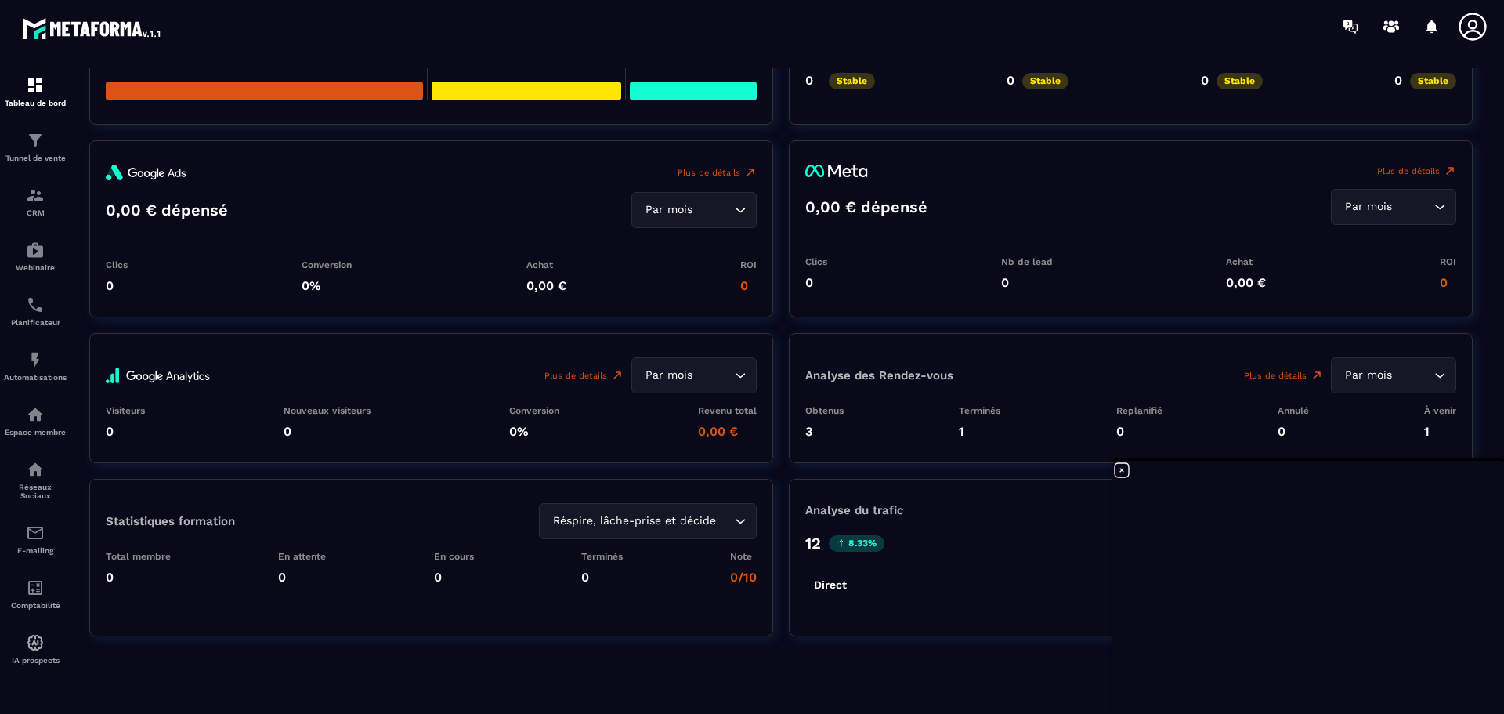
click at [1126, 469] on icon at bounding box center [1122, 470] width 19 height 19
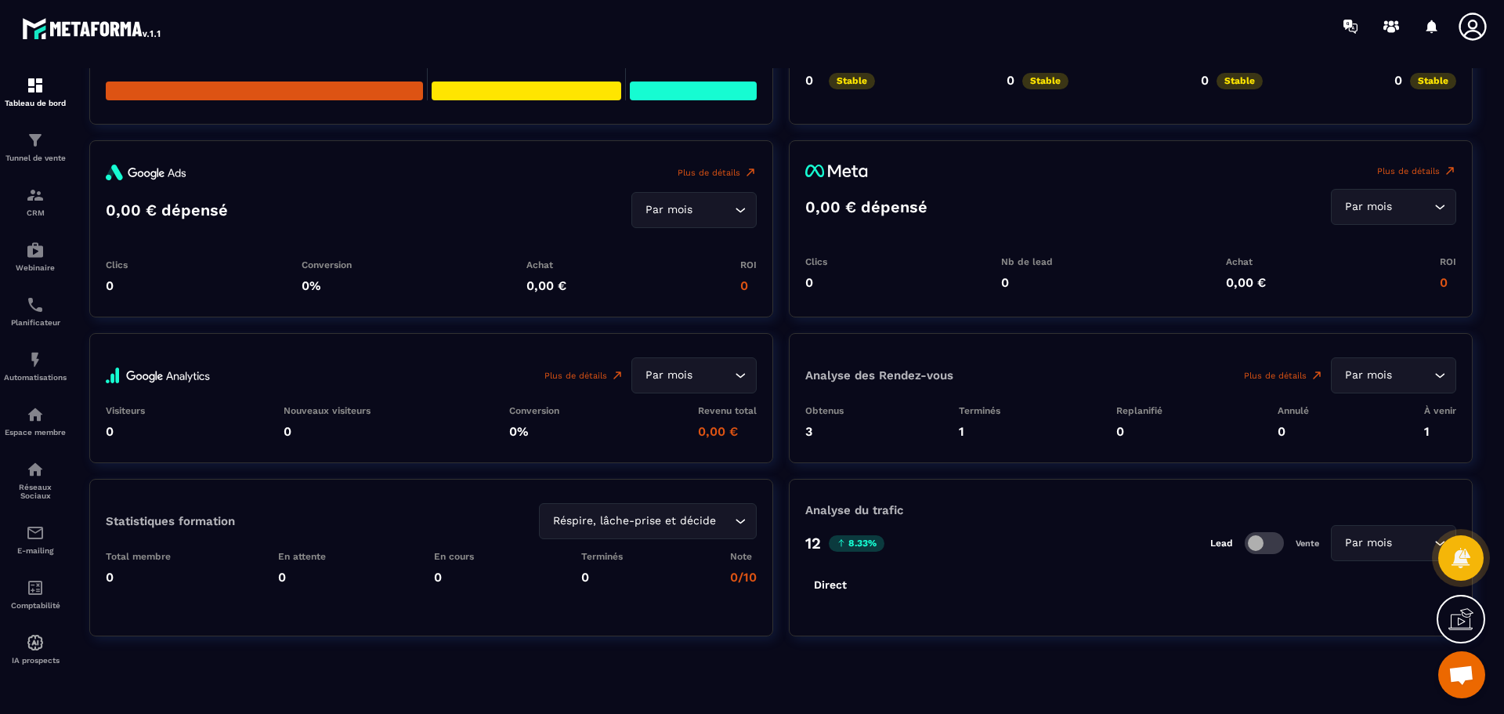
click at [932, 595] on foreignobject at bounding box center [1130, 580] width 651 height 39
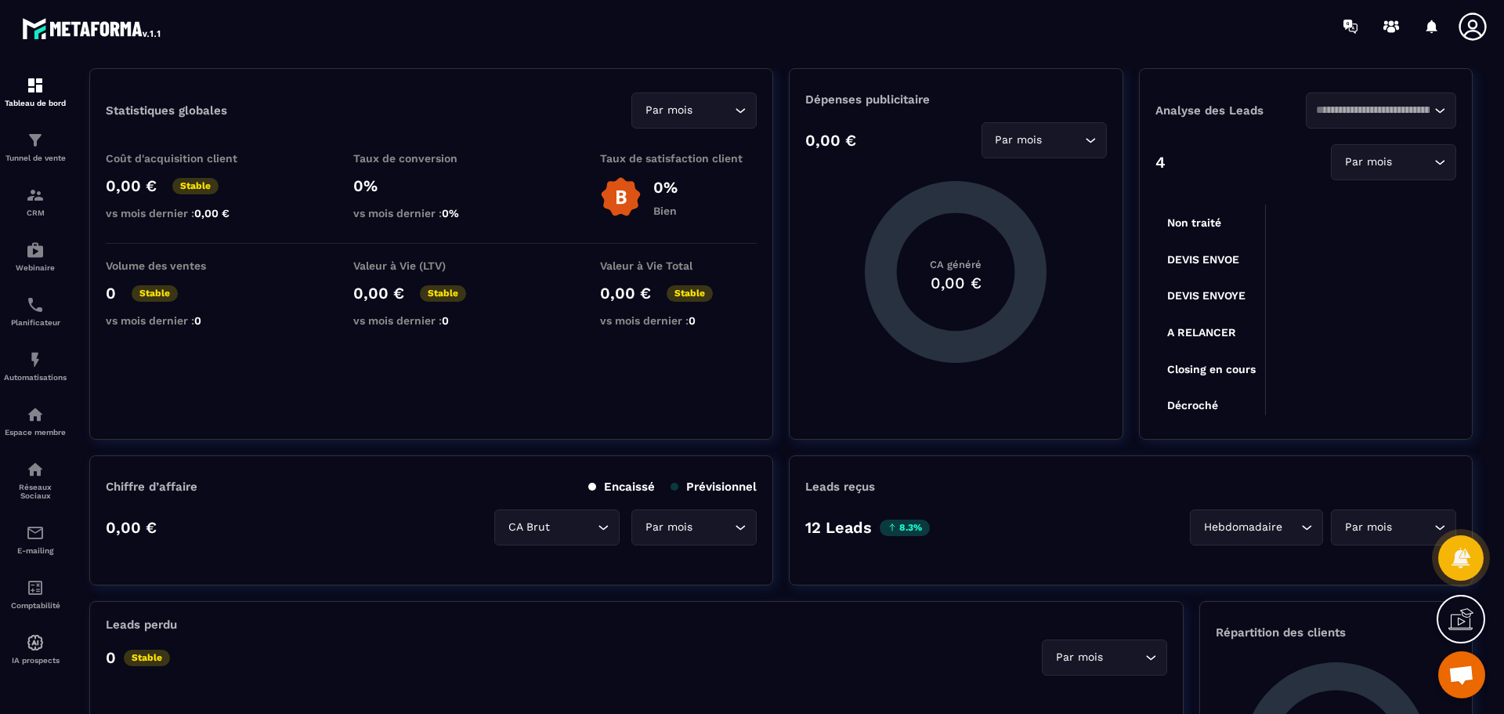
scroll to position [0, 0]
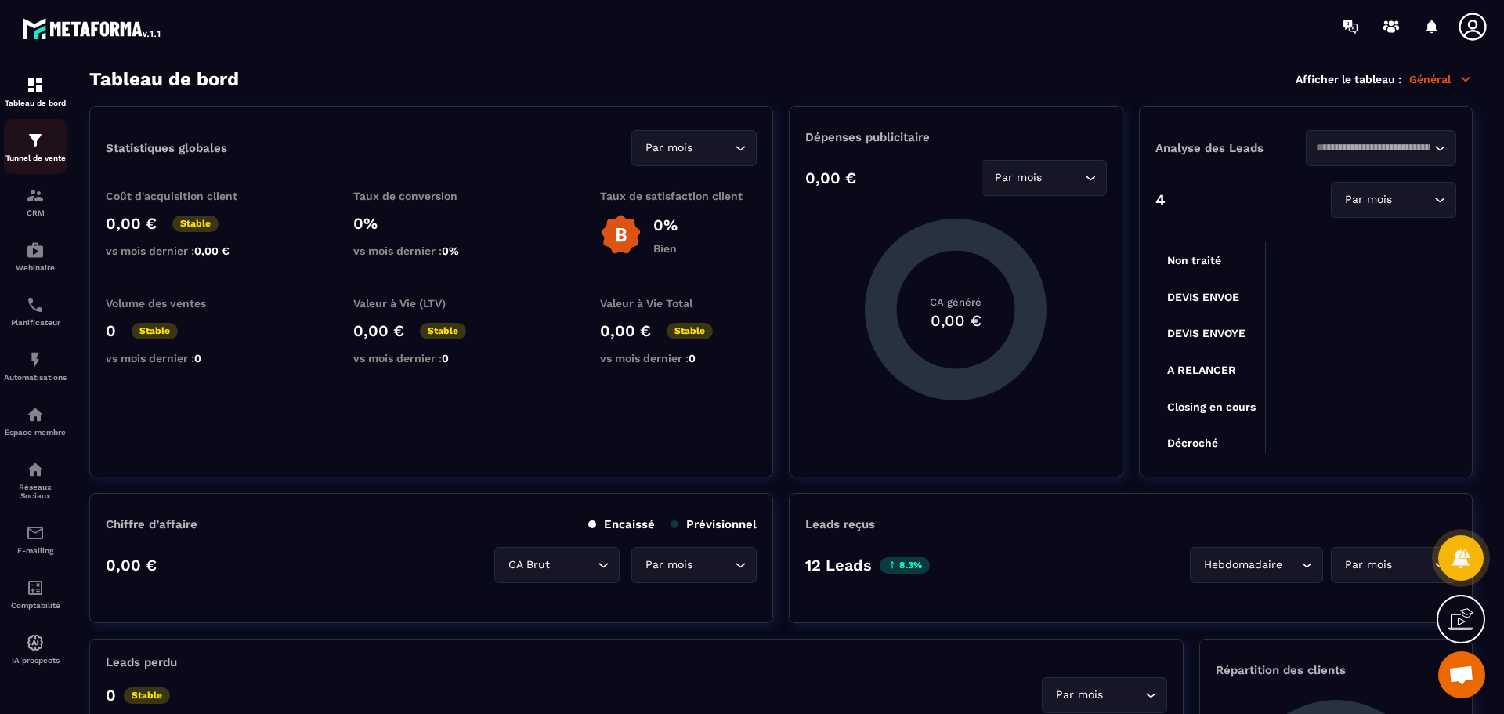
click at [49, 165] on link "Tunnel de vente" at bounding box center [35, 146] width 63 height 55
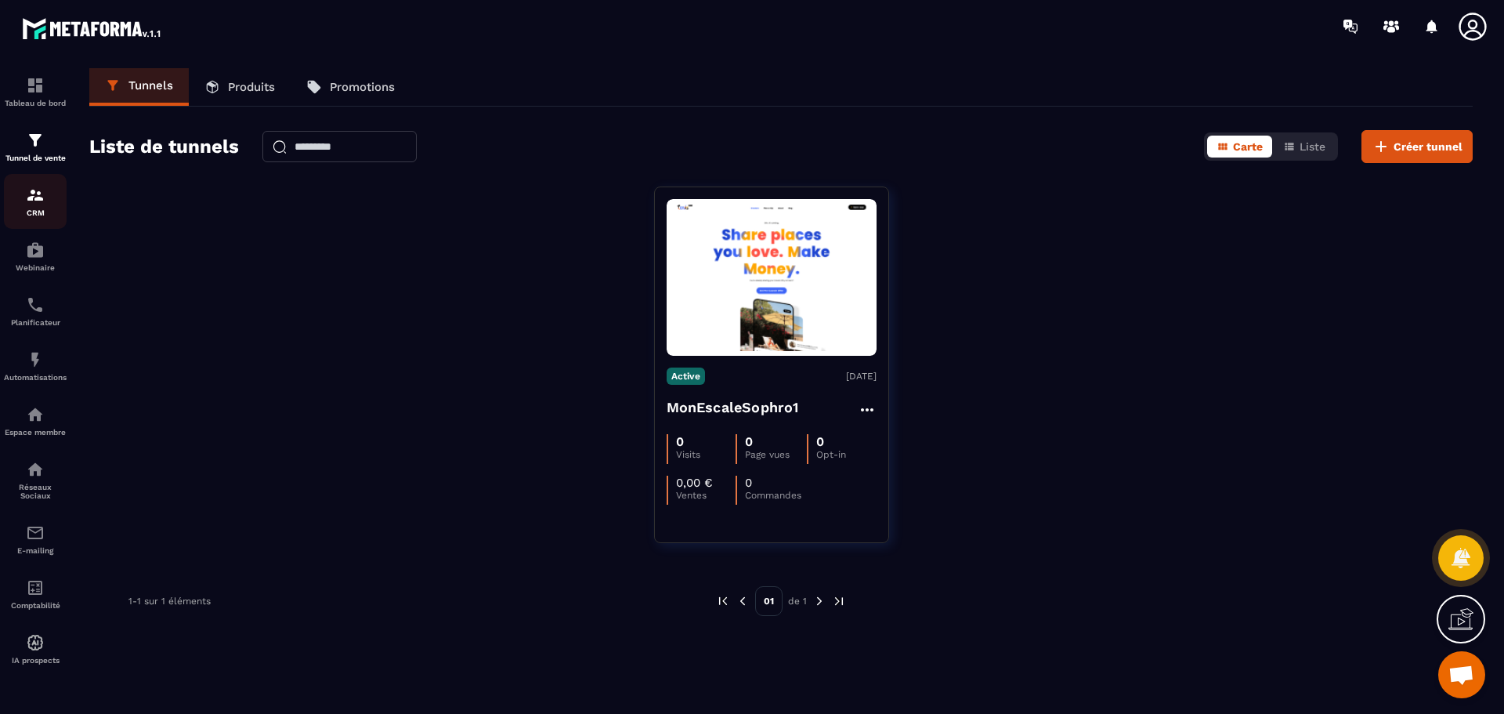
click at [31, 203] on img at bounding box center [35, 195] width 19 height 19
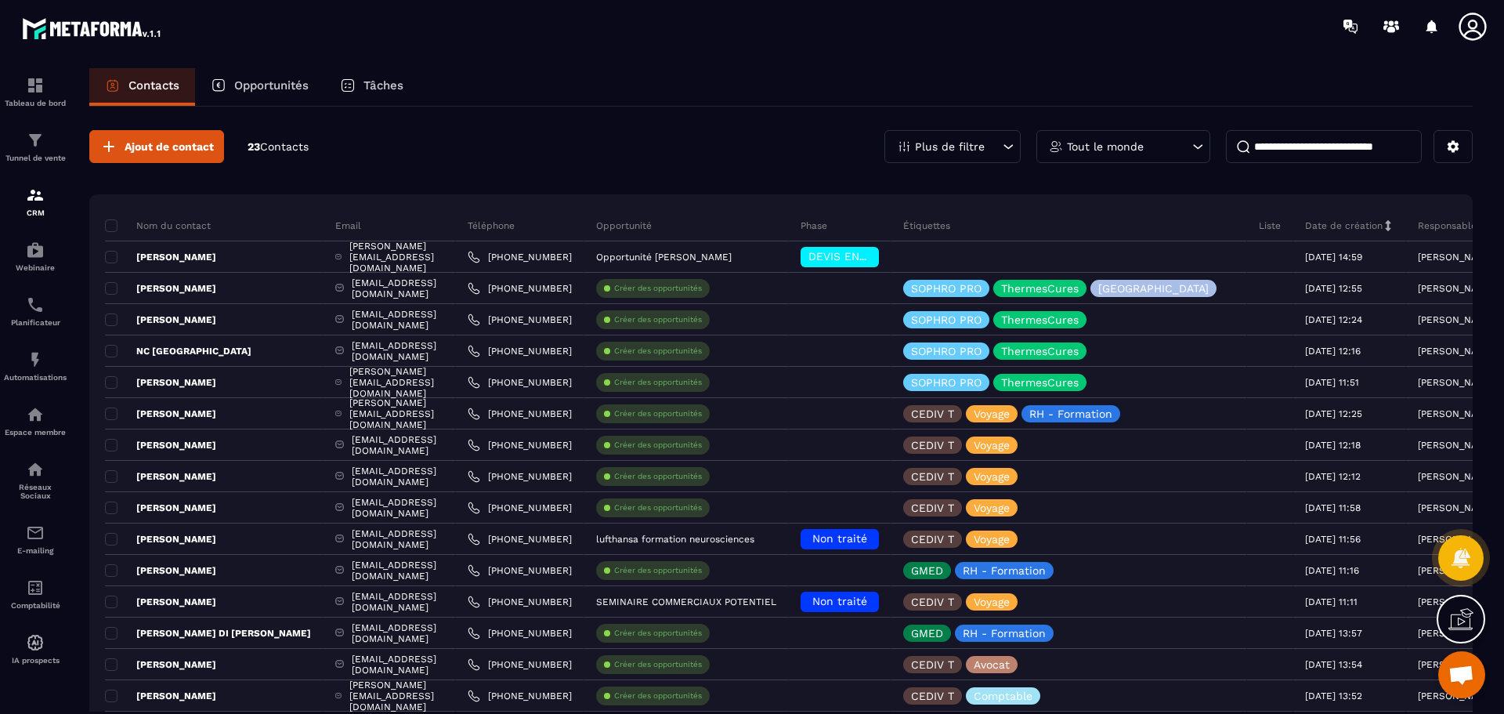
click at [249, 81] on p "Opportunités" at bounding box center [271, 85] width 74 height 14
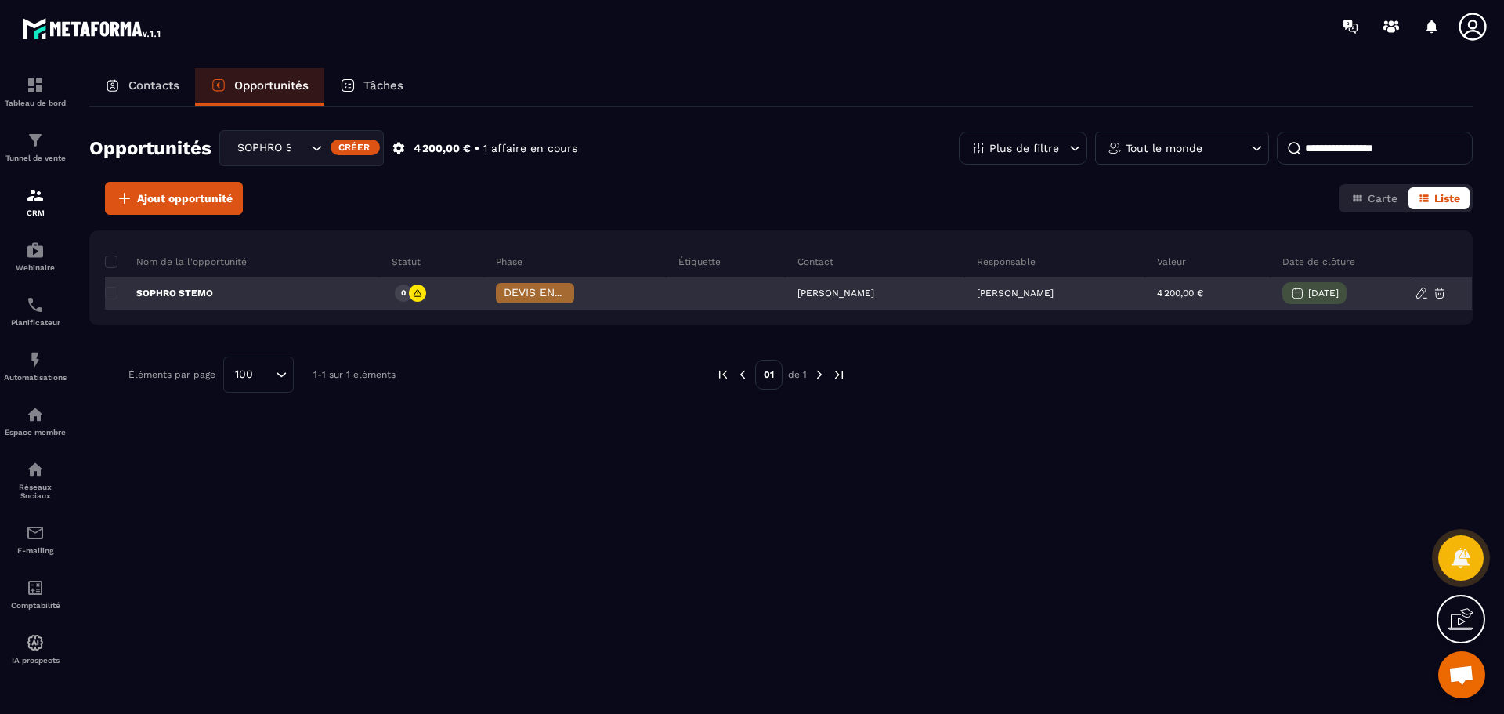
click at [413, 292] on icon at bounding box center [417, 292] width 9 height 9
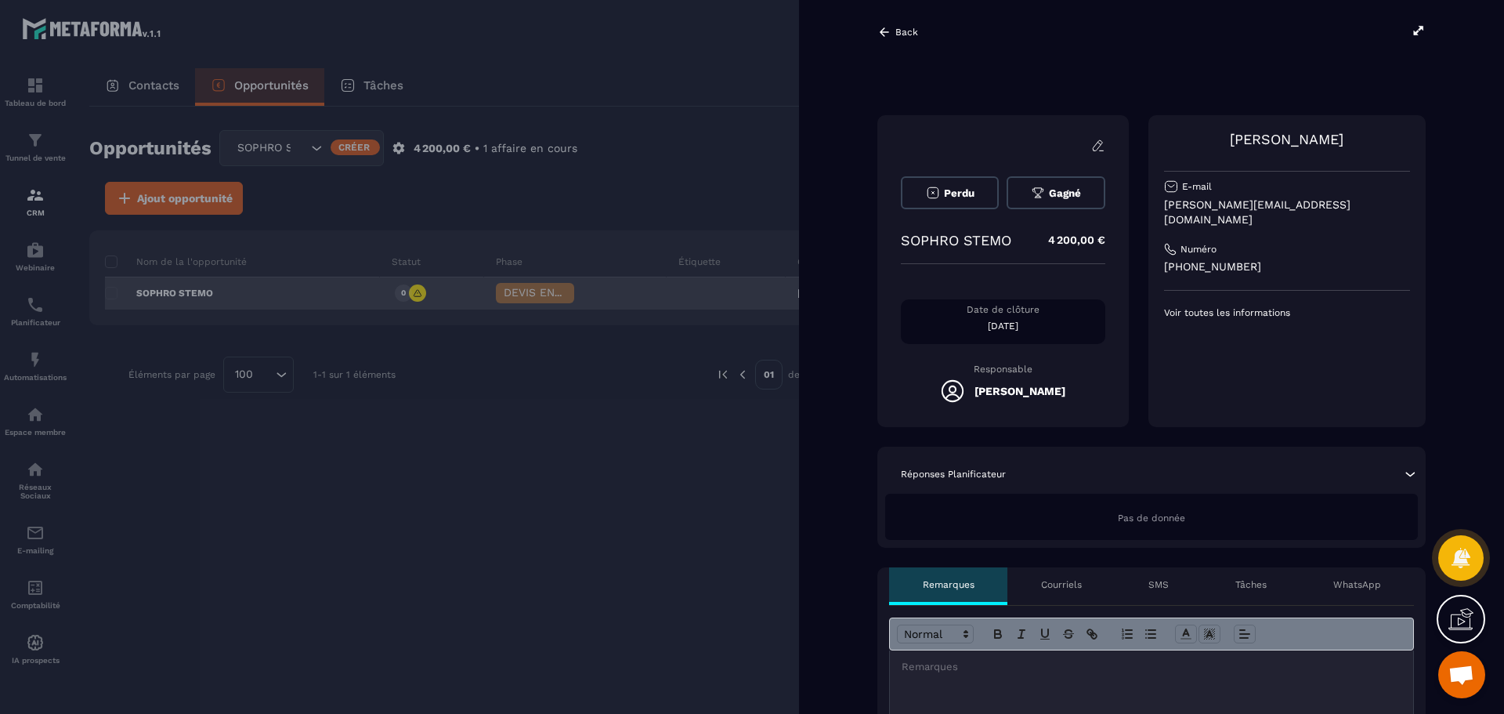
scroll to position [0, 12]
